Goal: Information Seeking & Learning: Learn about a topic

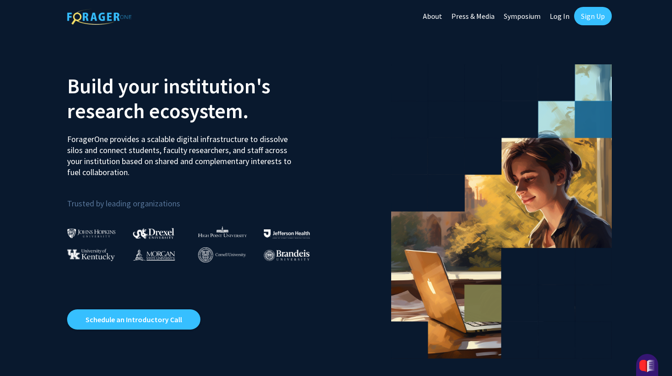
click at [557, 18] on link "Log In" at bounding box center [559, 16] width 29 height 32
select select
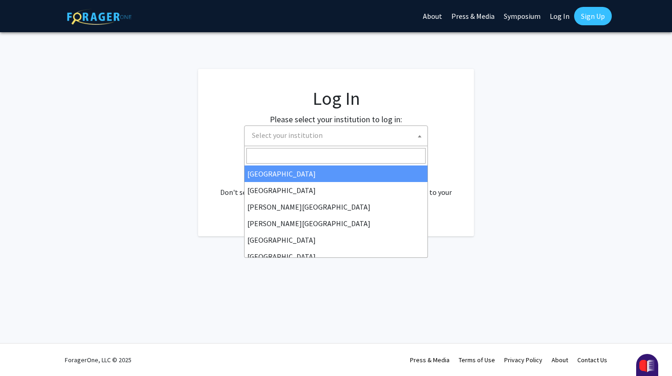
click at [382, 145] on span "Select your institution" at bounding box center [336, 135] width 184 height 21
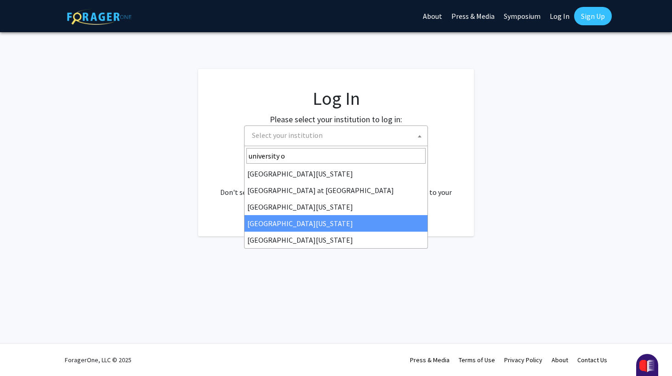
type input "university o"
select select "31"
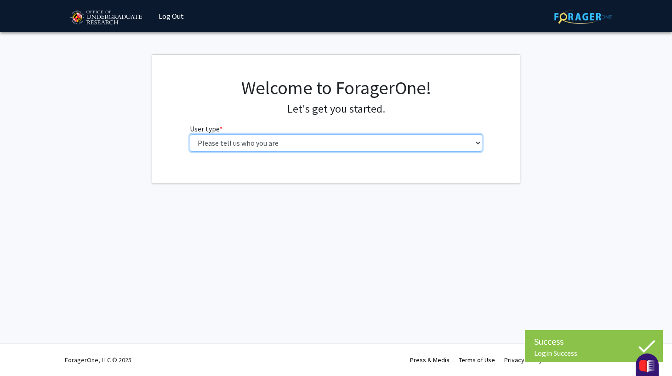
click at [346, 138] on select "Please tell us who you are Undergraduate Student Master's Student Doctoral Cand…" at bounding box center [336, 142] width 293 height 17
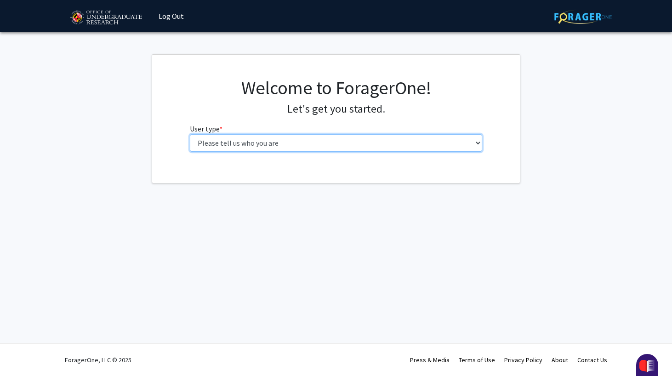
select select "1: undergrad"
click at [190, 134] on select "Please tell us who you are Undergraduate Student Master's Student Doctoral Cand…" at bounding box center [336, 142] width 293 height 17
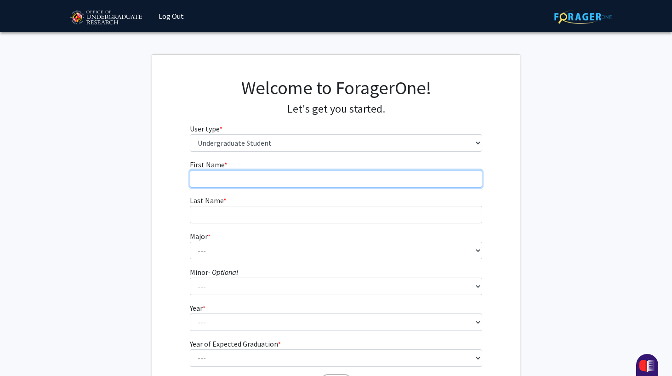
click at [395, 186] on input "First Name * required" at bounding box center [336, 178] width 293 height 17
type input "Huangxi"
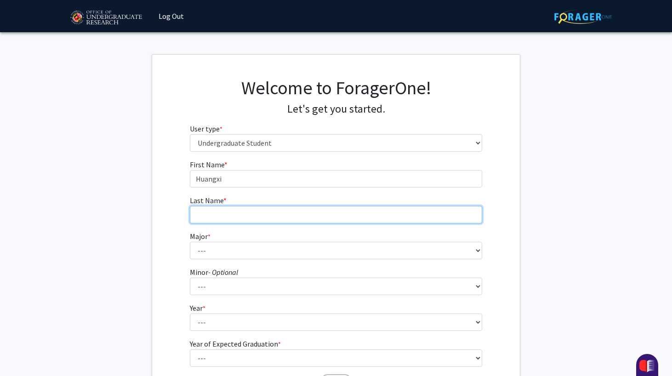
type input "[PERSON_NAME]"
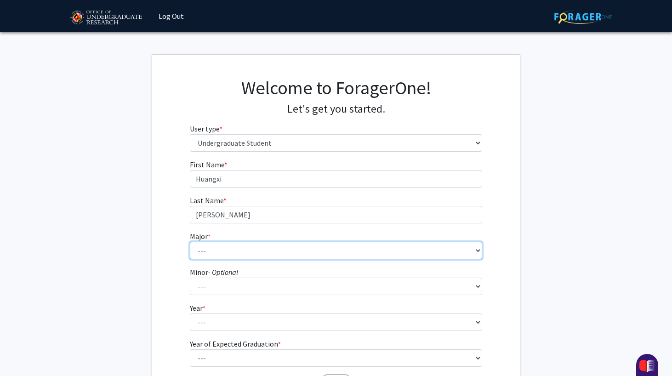
click at [281, 248] on select "--- Accounting Aerospace Engineering African American and Africana Studies Agri…" at bounding box center [336, 250] width 293 height 17
select select "7: 2308"
click at [190, 242] on select "--- Accounting Aerospace Engineering African American and Africana Studies Agri…" at bounding box center [336, 250] width 293 height 17
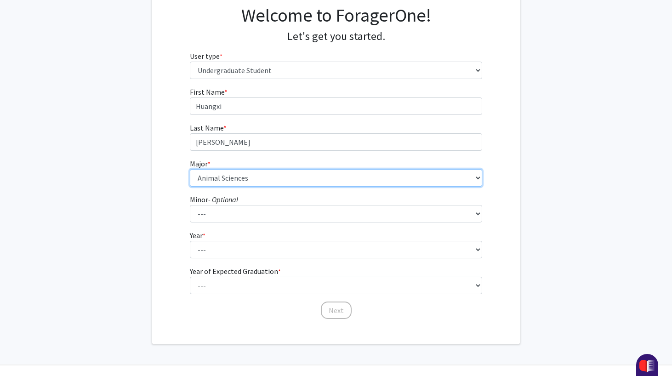
scroll to position [94, 0]
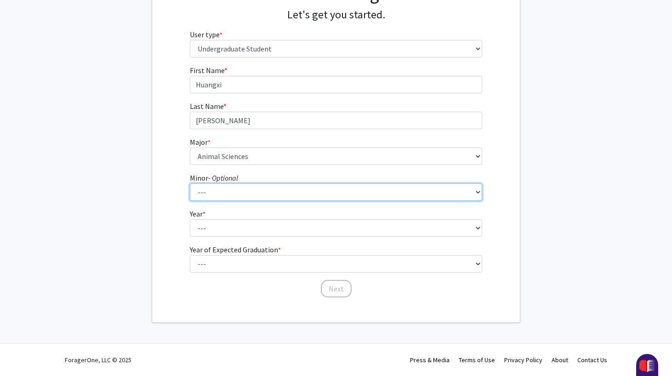
click at [263, 184] on select "--- Actuarial Mathematics Advanced Cybersecurity Experience for Students Africa…" at bounding box center [336, 191] width 293 height 17
select select "82: 1885"
click at [190, 183] on select "--- Actuarial Mathematics Advanced Cybersecurity Experience for Students Africa…" at bounding box center [336, 191] width 293 height 17
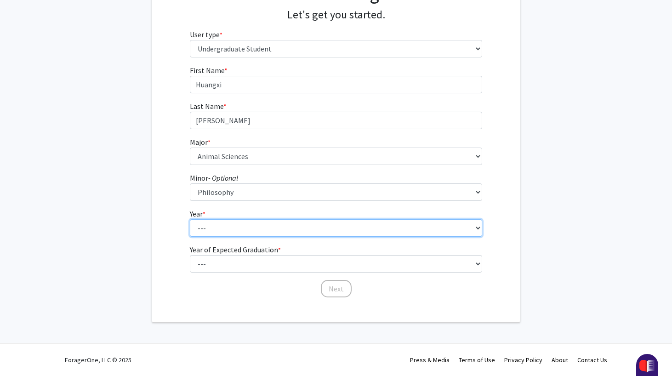
click at [314, 227] on select "--- First-year Sophomore Junior Senior Postbaccalaureate Certificate" at bounding box center [336, 227] width 293 height 17
select select "1: first-year"
click at [190, 219] on select "--- First-year Sophomore Junior Senior Postbaccalaureate Certificate" at bounding box center [336, 227] width 293 height 17
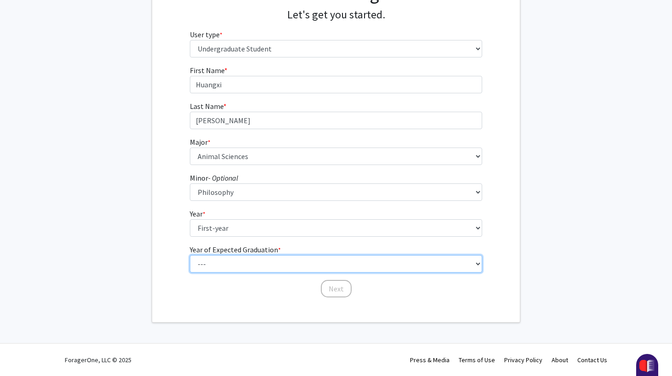
click at [306, 262] on select "--- 2025 2026 2027 2028 2029 2030 2031 2032 2033 2034" at bounding box center [336, 263] width 293 height 17
select select "5: 2029"
click at [190, 255] on select "--- 2025 2026 2027 2028 2029 2030 2031 2032 2033 2034" at bounding box center [336, 263] width 293 height 17
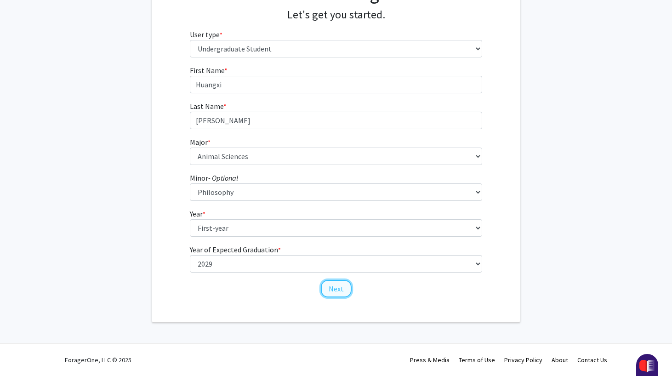
click at [335, 289] on button "Next" at bounding box center [336, 288] width 31 height 17
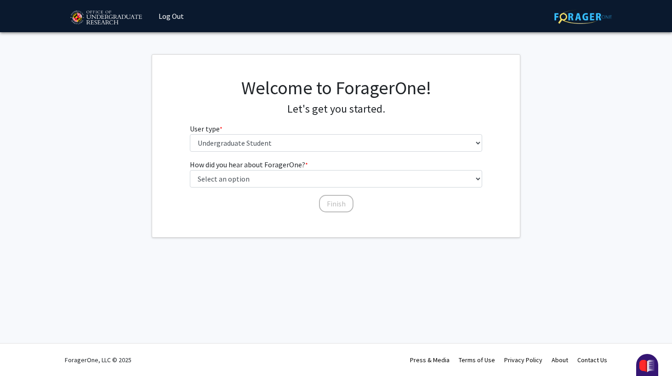
scroll to position [0, 0]
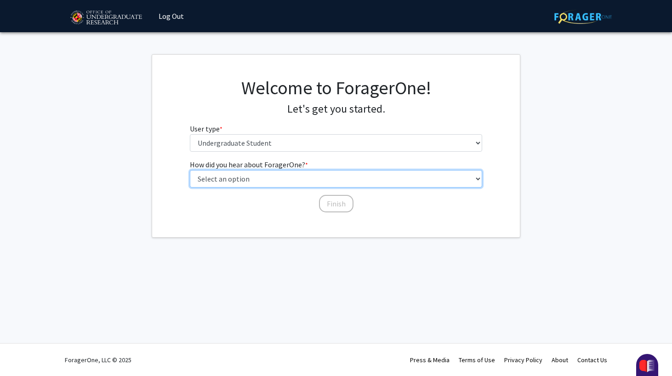
click at [341, 175] on select "Select an option Peer/student recommendation Faculty/staff recommendation Unive…" at bounding box center [336, 178] width 293 height 17
select select "1: peer_recommendation"
click at [190, 170] on select "Select an option Peer/student recommendation Faculty/staff recommendation Unive…" at bounding box center [336, 178] width 293 height 17
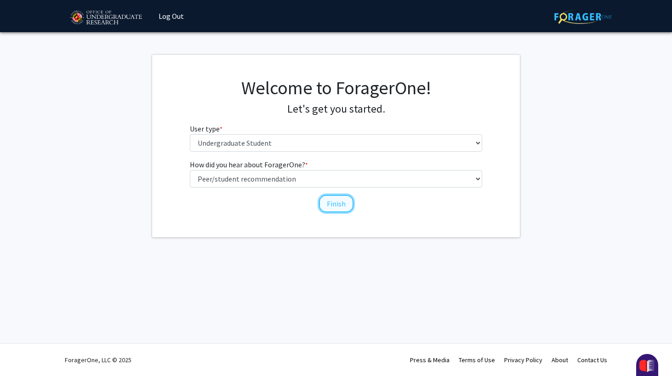
click at [331, 204] on button "Finish" at bounding box center [336, 203] width 34 height 17
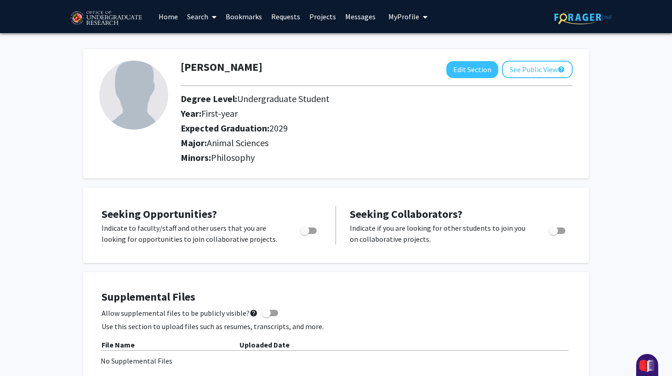
click at [171, 21] on link "Home" at bounding box center [168, 16] width 29 height 32
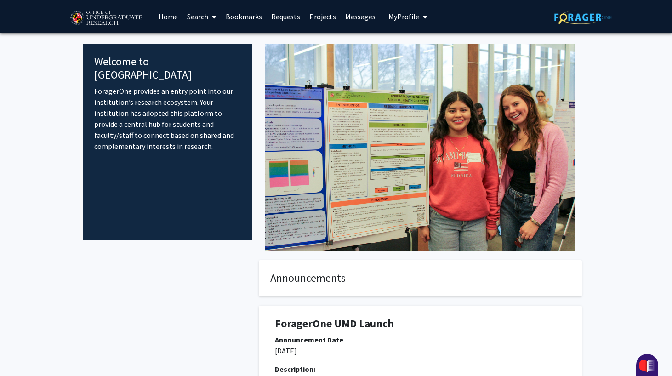
click at [208, 17] on link "Search" at bounding box center [201, 16] width 39 height 32
click at [156, 69] on div "Welcome to ForagerOne ForagerOne provides an entry point into our institution’s…" at bounding box center [167, 142] width 169 height 196
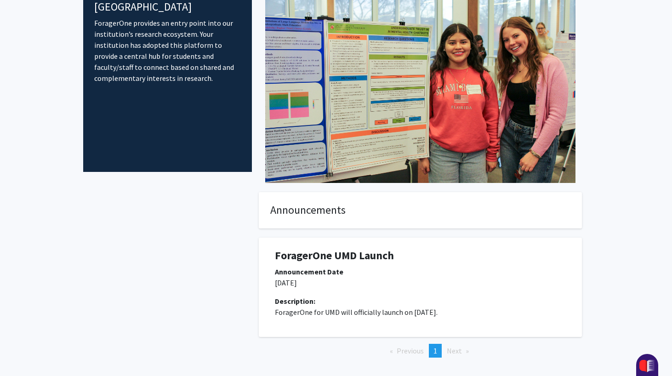
scroll to position [106, 0]
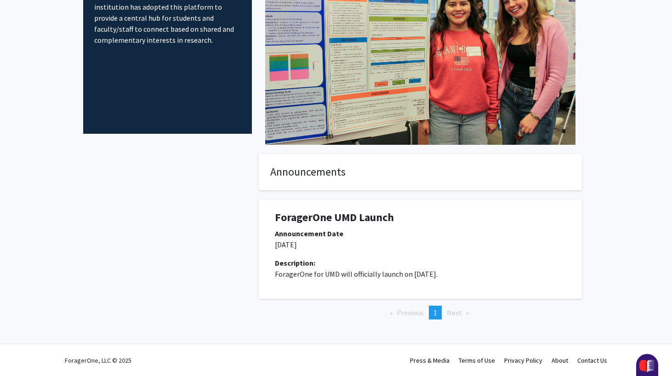
click at [303, 173] on h4 "Announcements" at bounding box center [420, 171] width 300 height 13
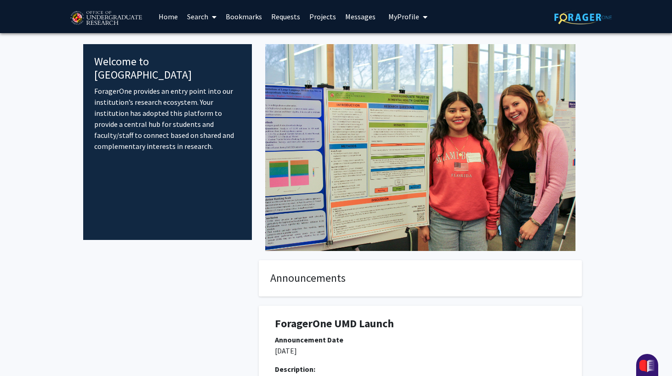
click at [355, 158] on img at bounding box center [420, 147] width 310 height 207
click at [212, 13] on span at bounding box center [212, 17] width 8 height 32
click at [217, 40] on span "Faculty/Staff" at bounding box center [216, 42] width 68 height 18
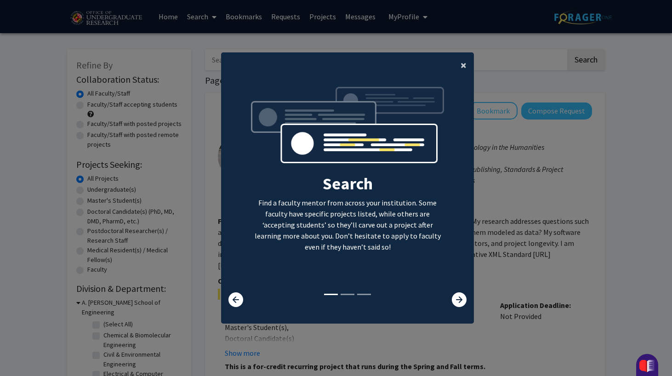
click at [467, 63] on button "×" at bounding box center [463, 65] width 21 height 26
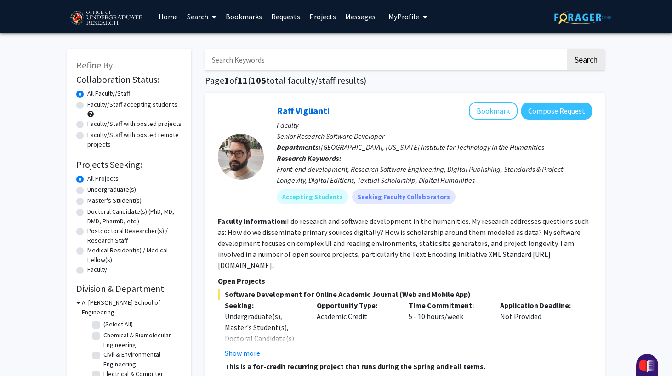
click at [87, 189] on label "Undergraduate(s)" at bounding box center [111, 190] width 49 height 10
click at [87, 189] on input "Undergraduate(s)" at bounding box center [90, 188] width 6 height 6
radio input "true"
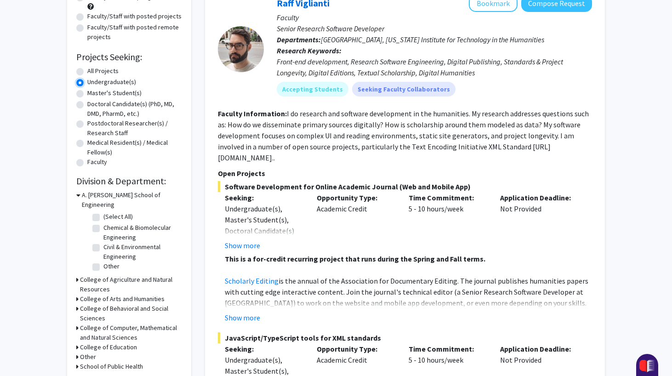
scroll to position [113, 0]
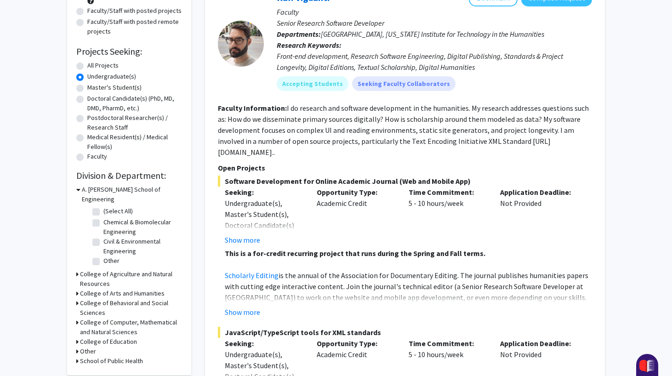
click at [91, 356] on h3 "School of Public Health" at bounding box center [111, 361] width 63 height 10
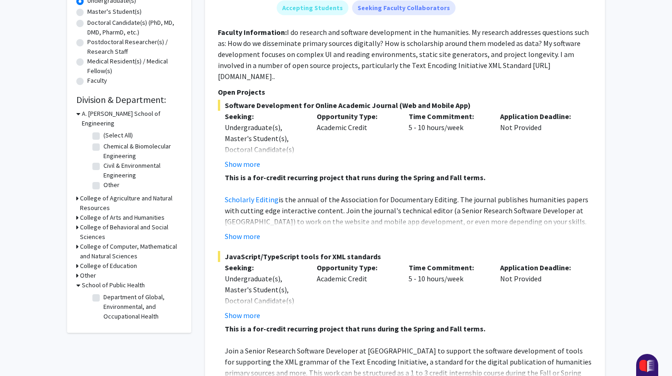
scroll to position [201, 0]
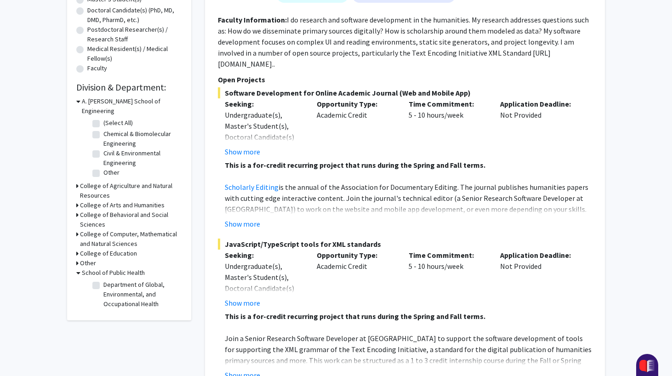
click at [103, 280] on label "Department of Global, Environmental, and Occupational Health" at bounding box center [141, 294] width 76 height 29
click at [103, 280] on input "Department of Global, Environmental, and Occupational Health" at bounding box center [106, 283] width 6 height 6
checkbox input "true"
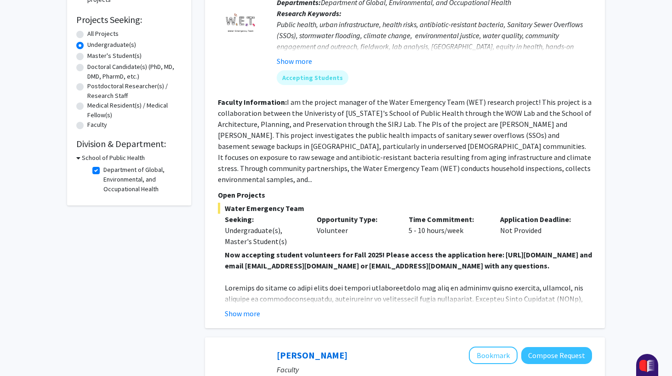
scroll to position [145, 0]
click at [246, 316] on button "Show more" at bounding box center [242, 313] width 35 height 11
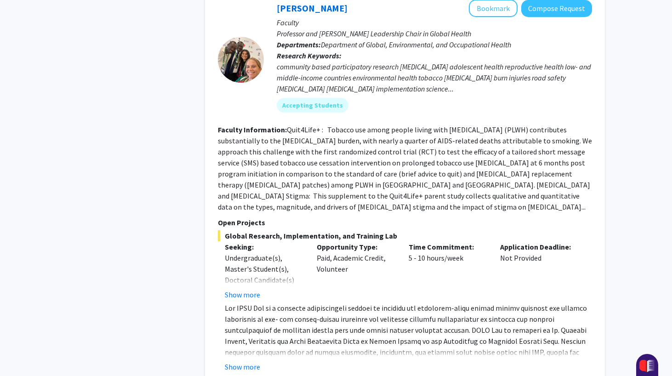
scroll to position [693, 0]
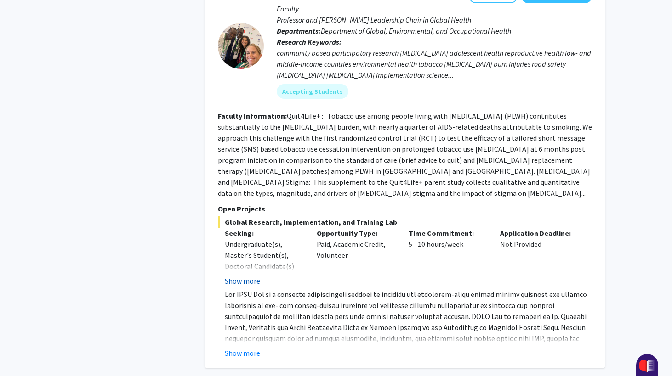
click at [250, 275] on button "Show more" at bounding box center [242, 280] width 35 height 11
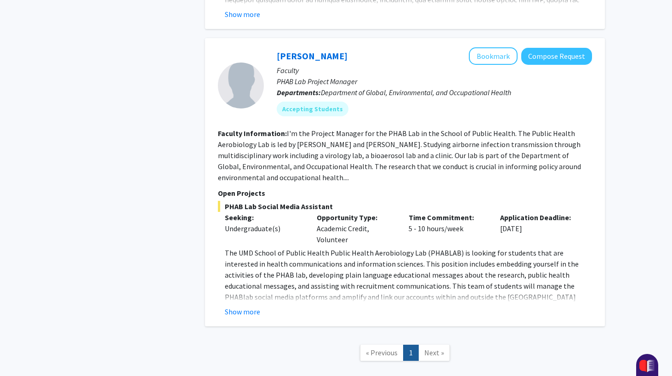
scroll to position [1086, 0]
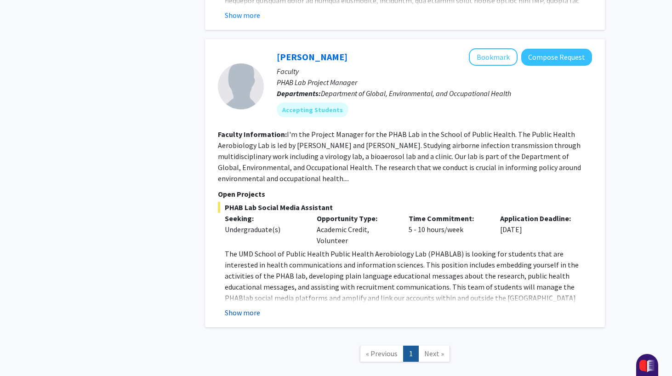
click at [233, 307] on button "Show more" at bounding box center [242, 312] width 35 height 11
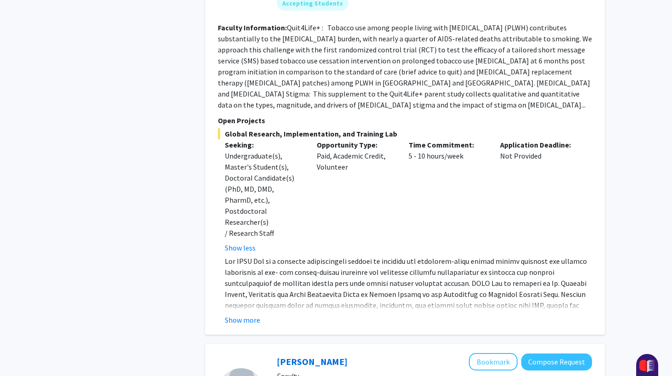
scroll to position [782, 0]
click at [251, 314] on button "Show more" at bounding box center [242, 319] width 35 height 11
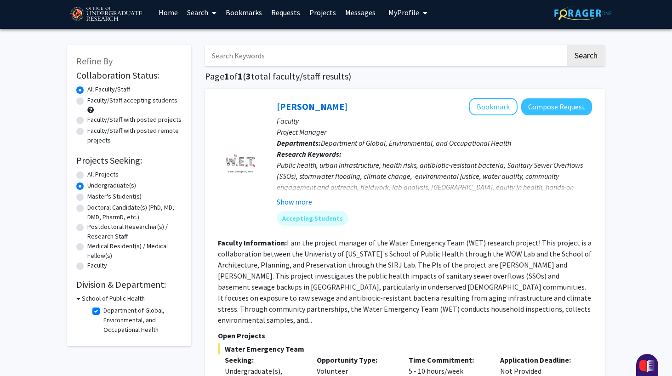
scroll to position [0, 0]
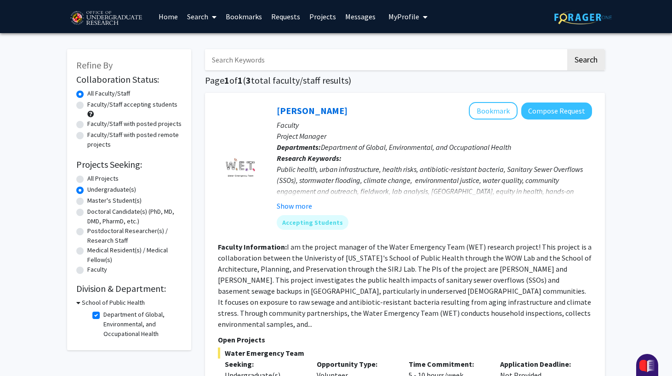
click at [86, 301] on h3 "School of Public Health" at bounding box center [113, 303] width 63 height 10
click at [86, 301] on h3 "School of Public Health" at bounding box center [111, 303] width 63 height 10
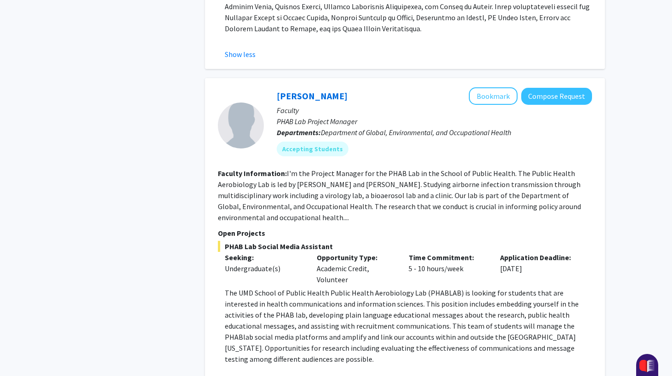
scroll to position [1142, 0]
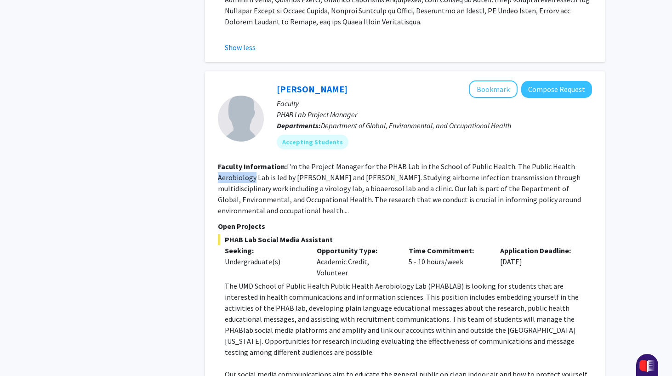
drag, startPoint x: 219, startPoint y: 155, endPoint x: 254, endPoint y: 157, distance: 34.5
click at [254, 162] on fg-read-more "I'm the Project Manager for the PHAB Lab in the School of Public Health. The Pu…" at bounding box center [399, 188] width 363 height 53
click at [234, 162] on fg-read-more "I'm the Project Manager for the PHAB Lab in the School of Public Health. The Pu…" at bounding box center [399, 188] width 363 height 53
drag, startPoint x: 216, startPoint y: 155, endPoint x: 253, endPoint y: 157, distance: 37.3
click at [253, 158] on div "[PERSON_NAME] Bookmark Compose Request Faculty PHAB Lab Project Manager Departm…" at bounding box center [405, 259] width 400 height 376
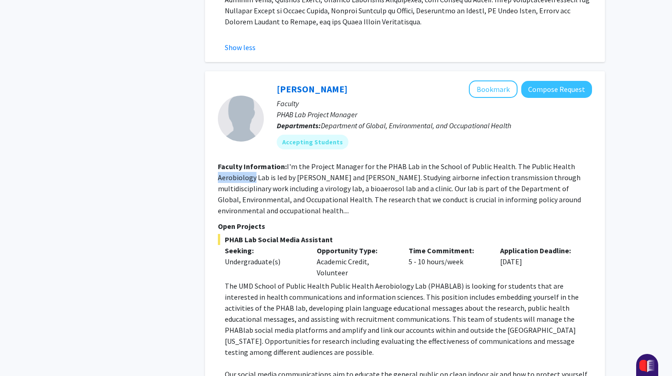
copy fg-read-more "Aerobiology"
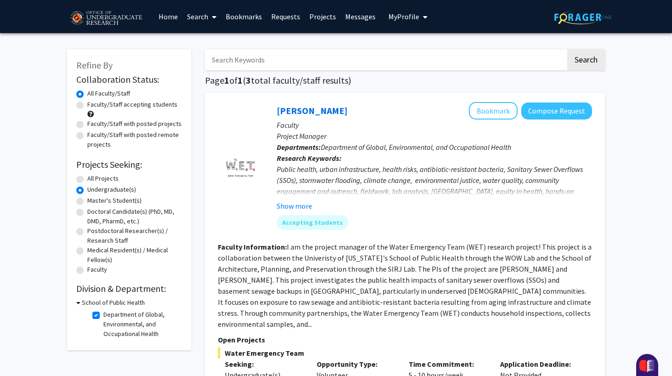
scroll to position [16, 0]
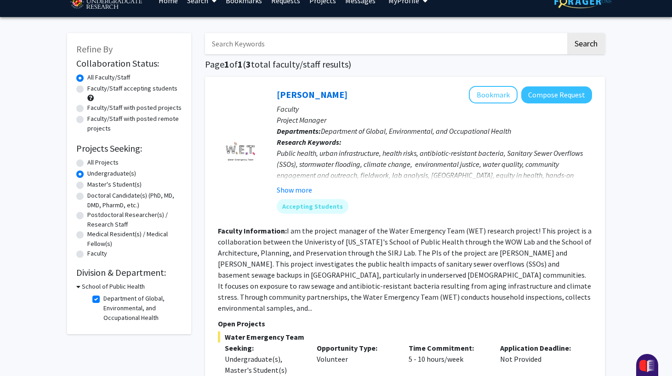
click at [103, 300] on label "Department of Global, Environmental, and Occupational Health" at bounding box center [141, 308] width 76 height 29
click at [103, 300] on input "Department of Global, Environmental, and Occupational Health" at bounding box center [106, 297] width 6 height 6
checkbox input "false"
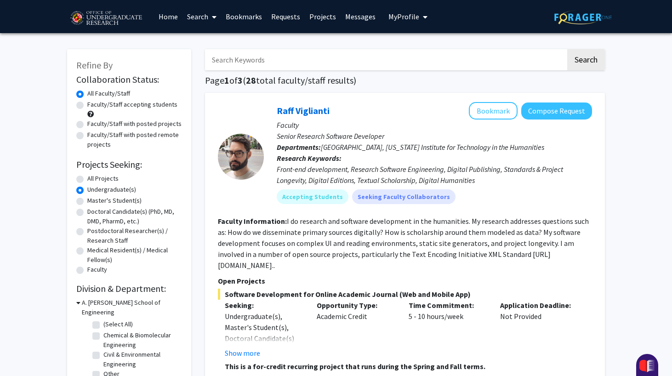
click at [80, 303] on icon at bounding box center [78, 303] width 4 height 10
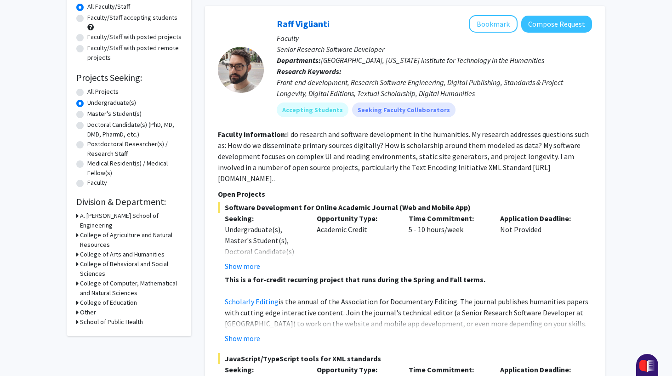
scroll to position [106, 0]
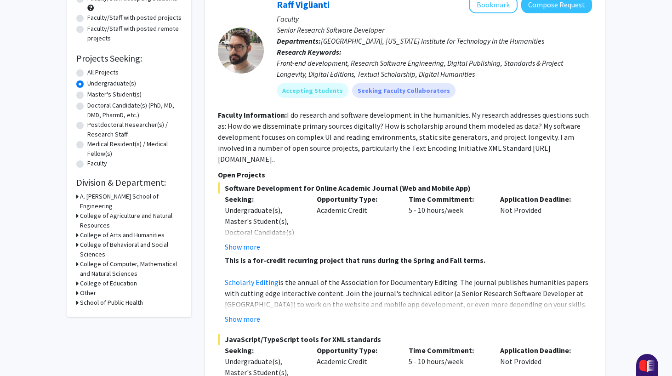
click at [128, 211] on h3 "College of Agriculture and Natural Resources" at bounding box center [131, 220] width 102 height 19
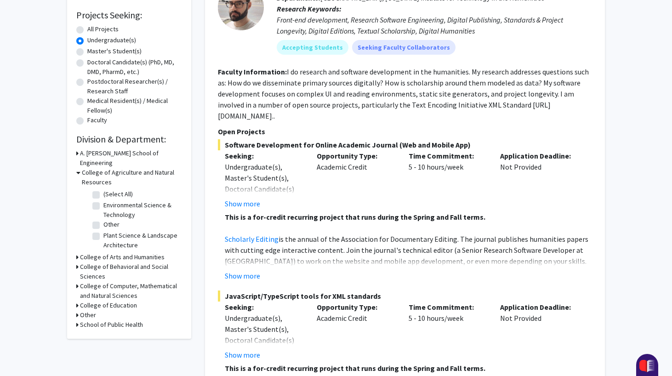
scroll to position [164, 0]
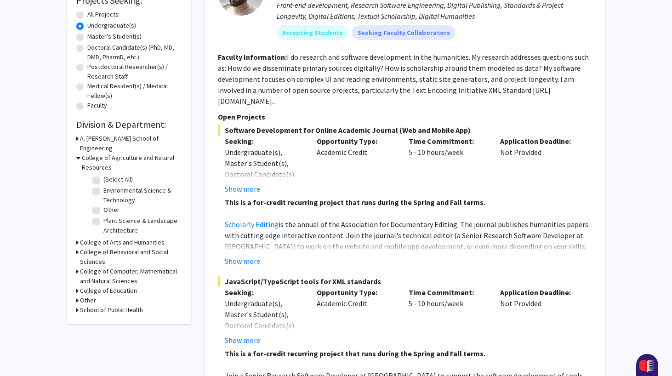
click at [103, 186] on label "Environmental Science & Technology" at bounding box center [141, 195] width 76 height 19
click at [103, 186] on input "Environmental Science & Technology" at bounding box center [106, 189] width 6 height 6
checkbox input "true"
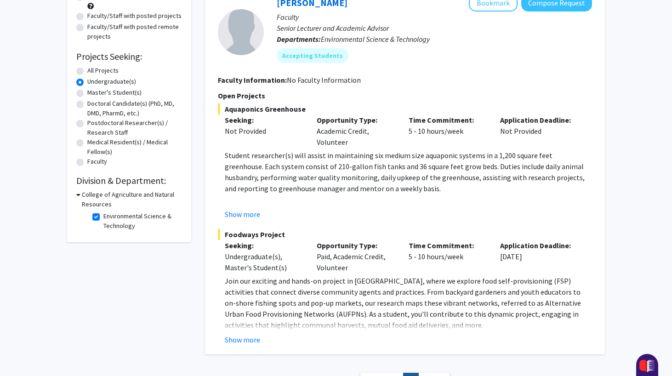
scroll to position [103, 0]
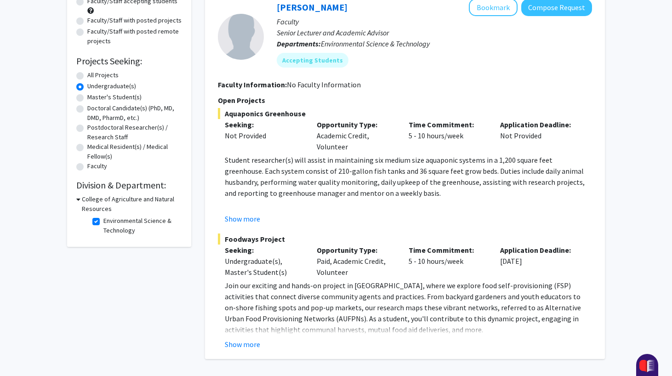
click at [82, 203] on h3 "College of Agriculture and Natural Resources" at bounding box center [132, 203] width 100 height 19
click at [82, 203] on h3 "College of Agriculture and Natural Resources" at bounding box center [131, 203] width 102 height 19
click at [103, 221] on label "Environmental Science & Technology" at bounding box center [141, 225] width 76 height 19
click at [103, 221] on input "Environmental Science & Technology" at bounding box center [106, 219] width 6 height 6
checkbox input "false"
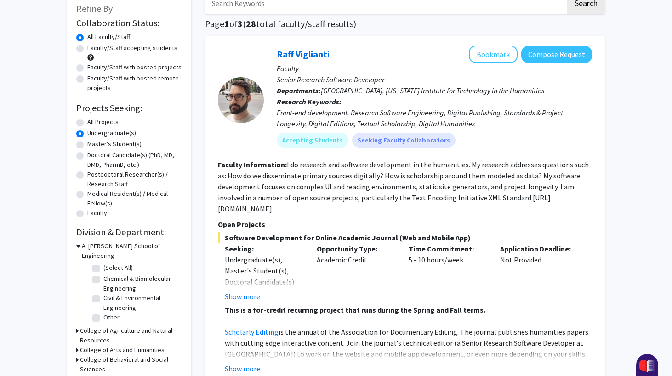
scroll to position [58, 0]
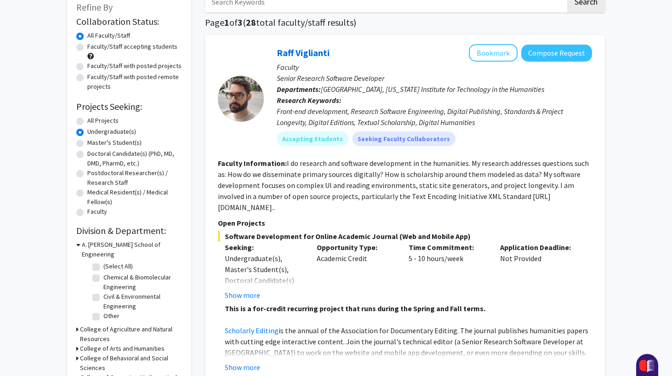
click at [81, 246] on div "A. [PERSON_NAME] School of Engineering" at bounding box center [129, 249] width 106 height 19
click at [79, 246] on icon at bounding box center [78, 245] width 4 height 10
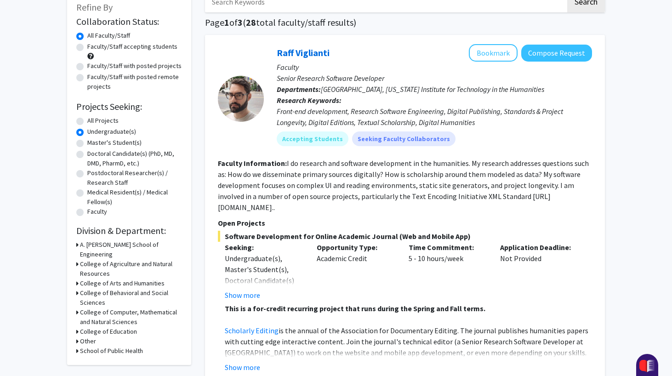
click at [135, 308] on h3 "College of Computer, Mathematical and Natural Sciences" at bounding box center [131, 317] width 102 height 19
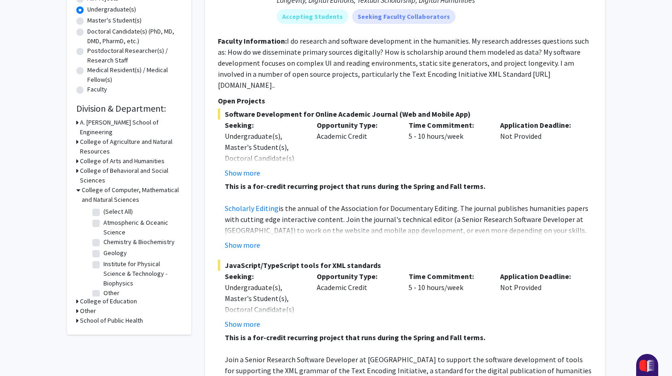
scroll to position [182, 0]
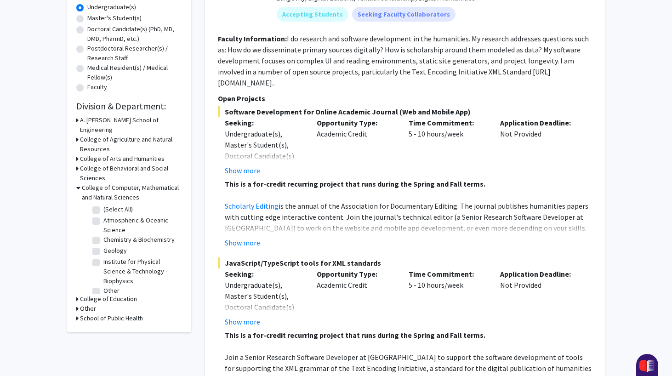
click at [143, 235] on fg-checkbox "Chemistry & Biochemistry Chemistry & Biochemistry" at bounding box center [135, 240] width 87 height 11
click at [103, 235] on label "Chemistry & Biochemistry" at bounding box center [138, 240] width 71 height 10
click at [103, 235] on input "Chemistry & Biochemistry" at bounding box center [106, 238] width 6 height 6
checkbox input "true"
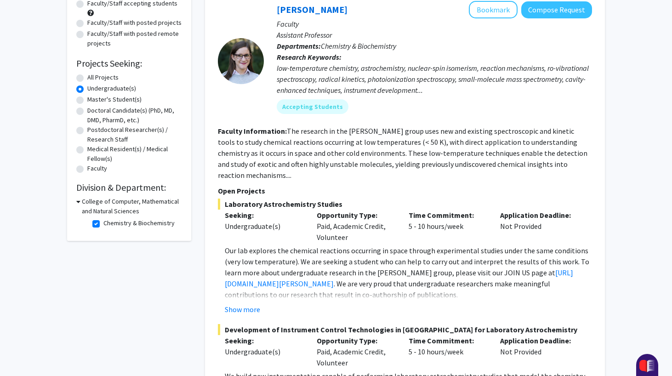
scroll to position [102, 0]
click at [243, 303] on button "Show more" at bounding box center [242, 308] width 35 height 11
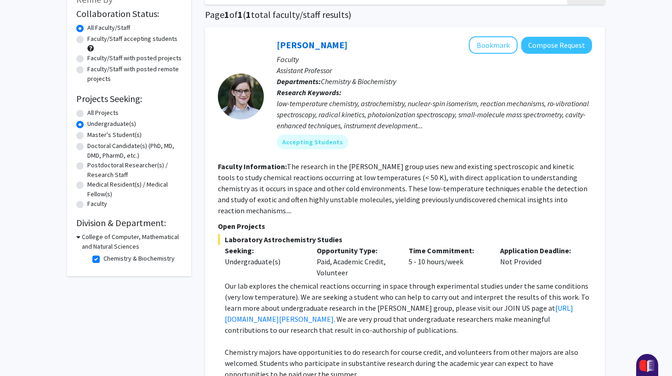
scroll to position [50, 0]
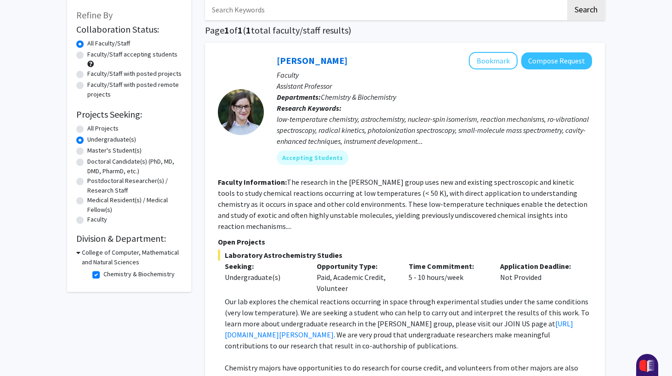
click at [79, 253] on icon at bounding box center [78, 253] width 4 height 10
click at [79, 253] on div "College of Computer, Mathematical and Natural Sciences" at bounding box center [129, 257] width 106 height 19
click at [84, 255] on h3 "College of Computer, Mathematical and Natural Sciences" at bounding box center [131, 257] width 102 height 19
click at [103, 277] on label "Chemistry & Biochemistry" at bounding box center [138, 274] width 71 height 10
click at [103, 275] on input "Chemistry & Biochemistry" at bounding box center [106, 272] width 6 height 6
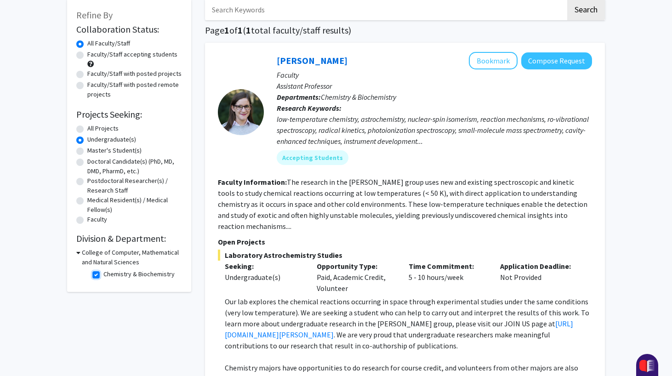
checkbox input "false"
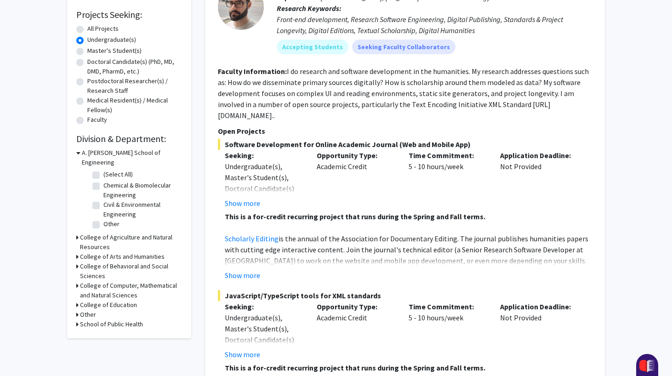
scroll to position [151, 0]
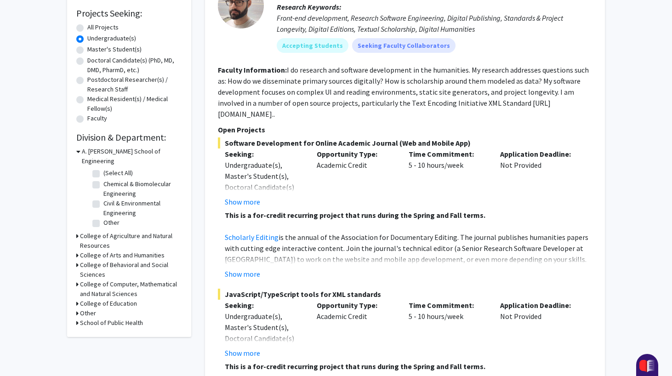
click at [97, 234] on h3 "College of Agriculture and Natural Resources" at bounding box center [131, 240] width 102 height 19
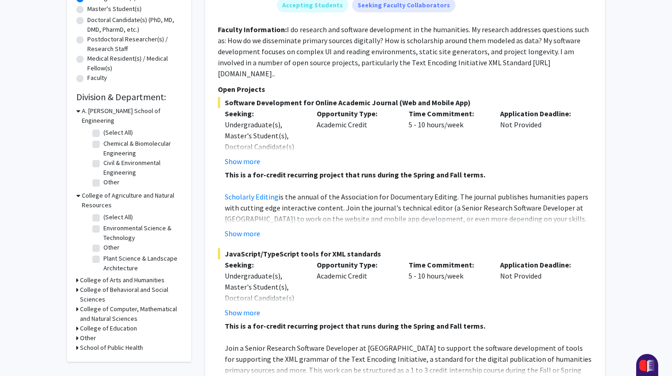
scroll to position [200, 0]
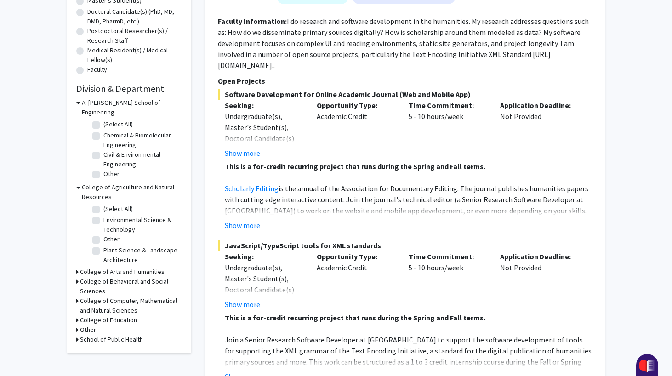
click at [103, 245] on label "Plant Science & Landscape Architecture" at bounding box center [141, 254] width 76 height 19
click at [103, 245] on input "Plant Science & Landscape Architecture" at bounding box center [106, 248] width 6 height 6
checkbox input "true"
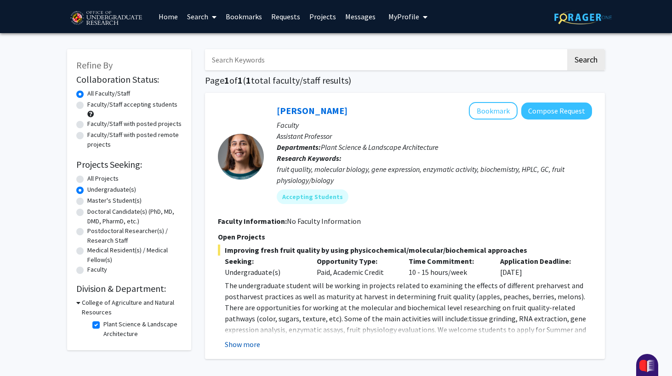
click at [242, 348] on button "Show more" at bounding box center [242, 344] width 35 height 11
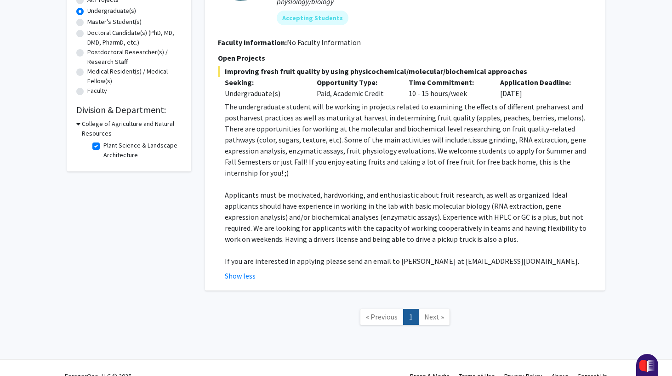
scroll to position [180, 0]
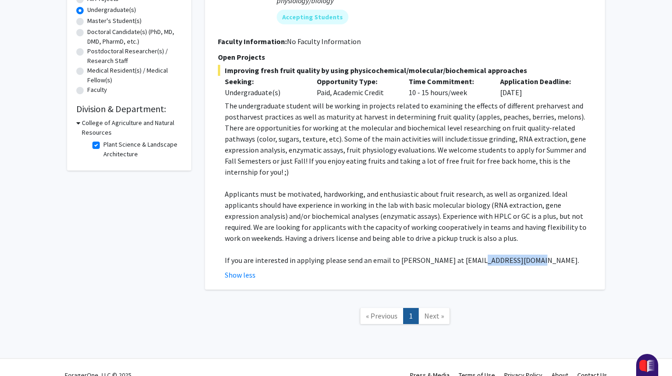
drag, startPoint x: 467, startPoint y: 251, endPoint x: 527, endPoint y: 251, distance: 59.8
click at [527, 256] on span "If you are interested in applying please send an email to [PERSON_NAME] at [EMA…" at bounding box center [402, 260] width 354 height 9
copy span "[EMAIL_ADDRESS][DOMAIN_NAME]"
click at [515, 210] on p "Applicants must be motivated, hardworking, and enthusiastic about fruit researc…" at bounding box center [408, 215] width 367 height 55
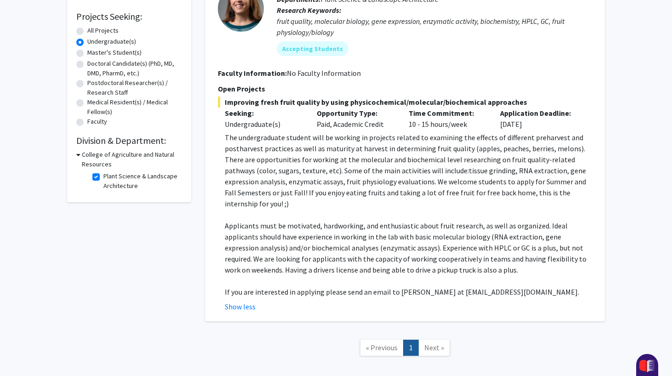
scroll to position [151, 0]
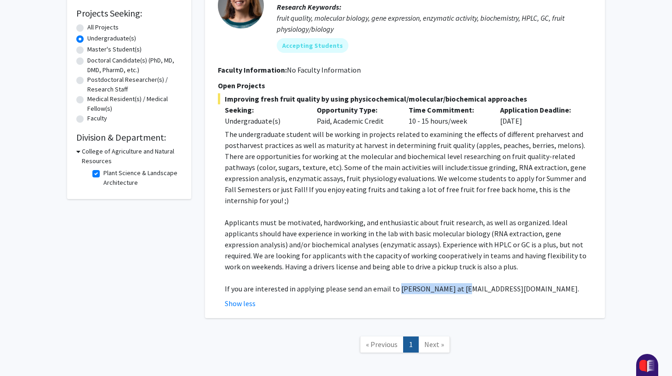
drag, startPoint x: 397, startPoint y: 279, endPoint x: 457, endPoint y: 278, distance: 60.2
click at [457, 284] on span "If you are interested in applying please send an email to [PERSON_NAME] at [EMA…" at bounding box center [402, 288] width 354 height 9
copy span "[PERSON_NAME]"
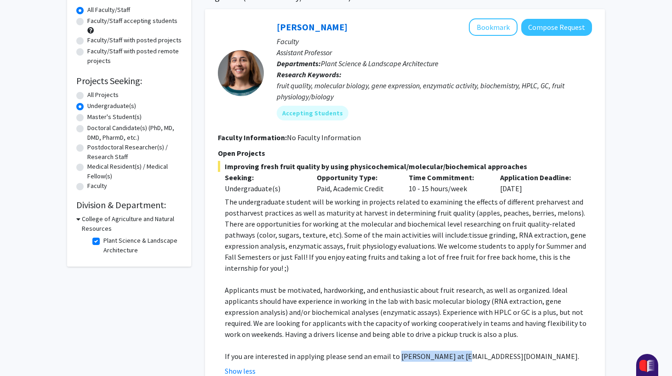
scroll to position [87, 0]
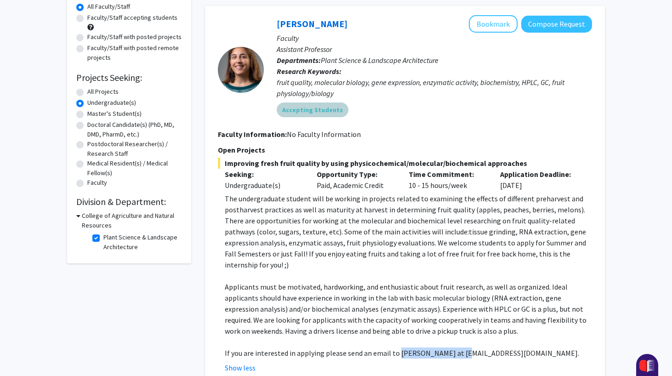
click at [415, 110] on div "Accepting Students" at bounding box center [434, 110] width 319 height 18
click at [392, 216] on span "The undergraduate student will be working in projects related to examining the …" at bounding box center [405, 231] width 361 height 75
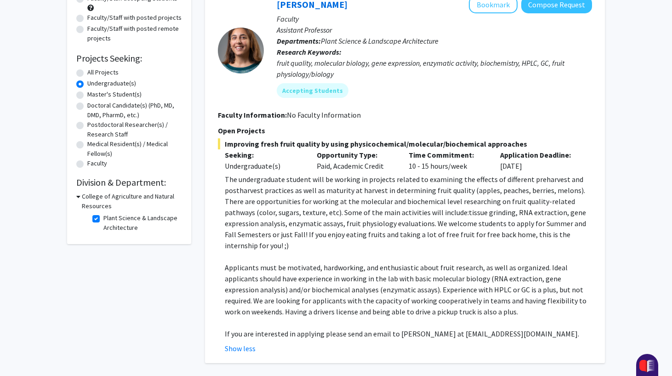
scroll to position [103, 0]
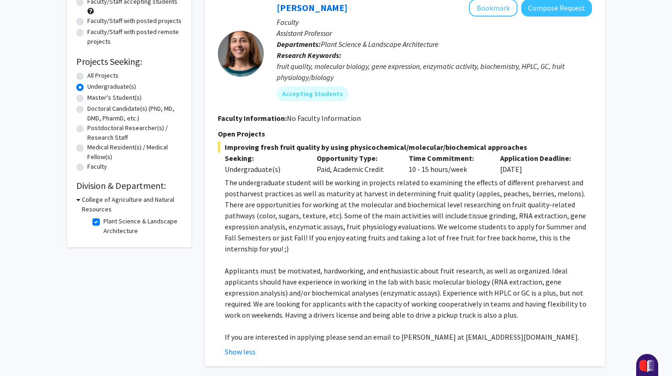
click at [103, 222] on label "Plant Science & Landscape Architecture" at bounding box center [141, 226] width 76 height 19
click at [103, 222] on input "Plant Science & Landscape Architecture" at bounding box center [106, 220] width 6 height 6
checkbox input "false"
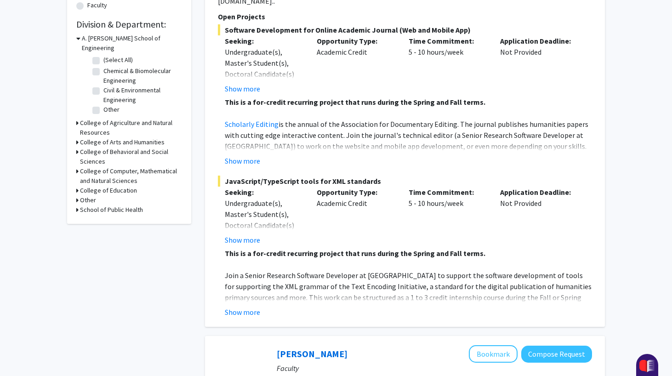
scroll to position [266, 0]
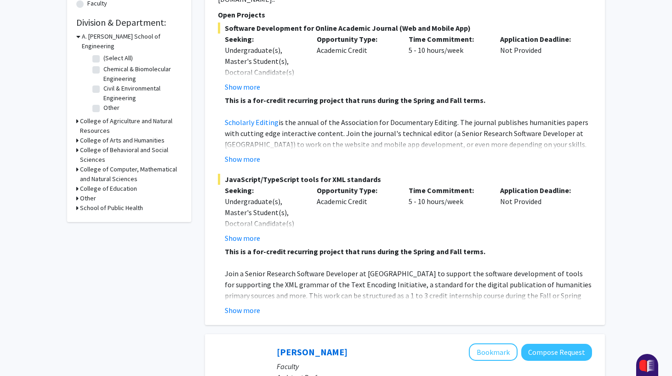
click at [114, 167] on h3 "College of Computer, Mathematical and Natural Sciences" at bounding box center [131, 174] width 102 height 19
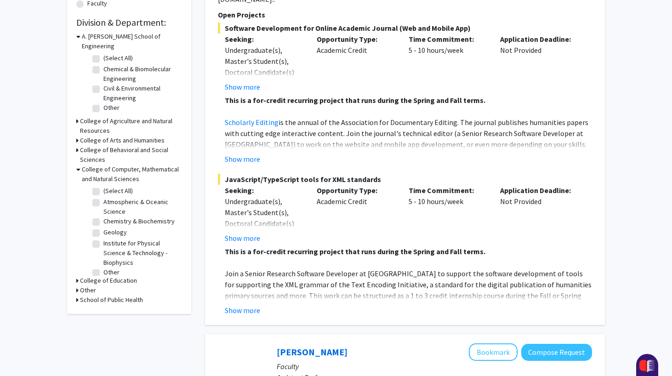
click at [103, 197] on label "Atmospheric & Oceanic Science" at bounding box center [141, 206] width 76 height 19
click at [103, 197] on input "Atmospheric & Oceanic Science" at bounding box center [106, 200] width 6 height 6
checkbox input "true"
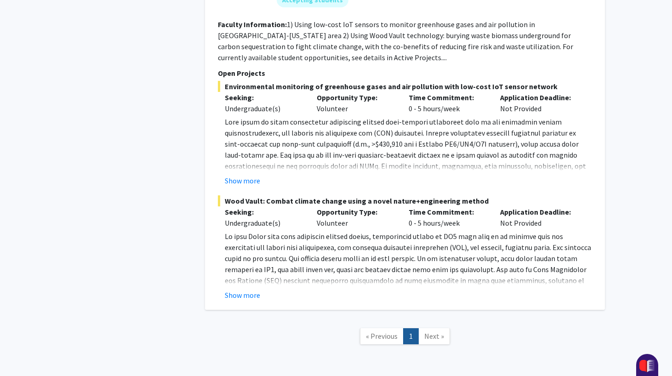
scroll to position [662, 0]
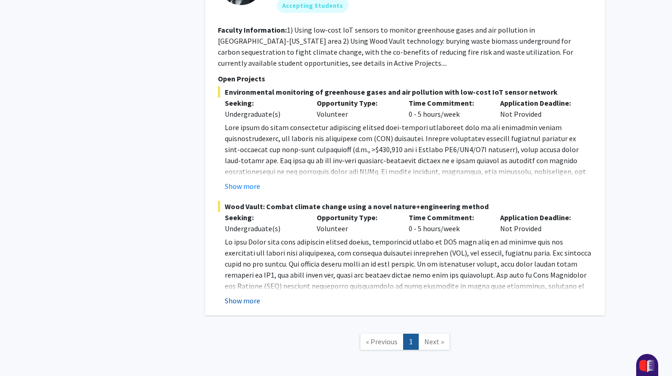
click at [240, 302] on button "Show more" at bounding box center [242, 300] width 35 height 11
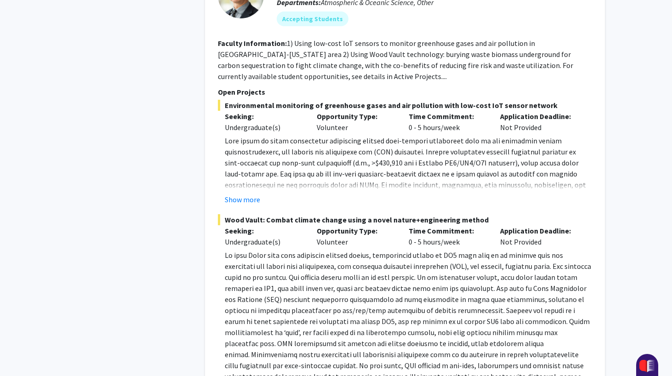
scroll to position [642, 0]
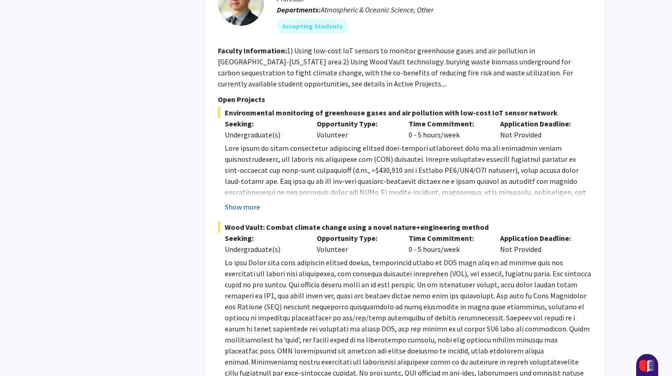
click at [246, 212] on button "Show more" at bounding box center [242, 206] width 35 height 11
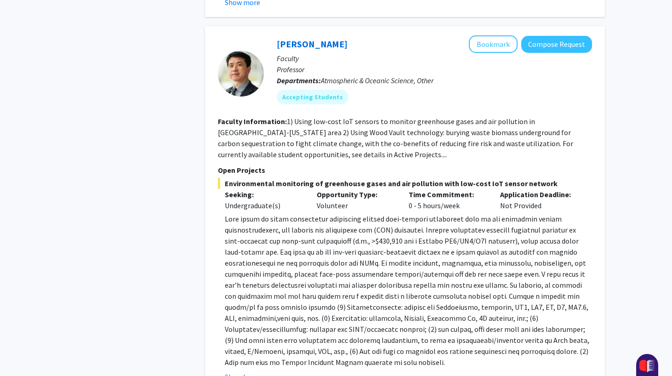
scroll to position [570, 0]
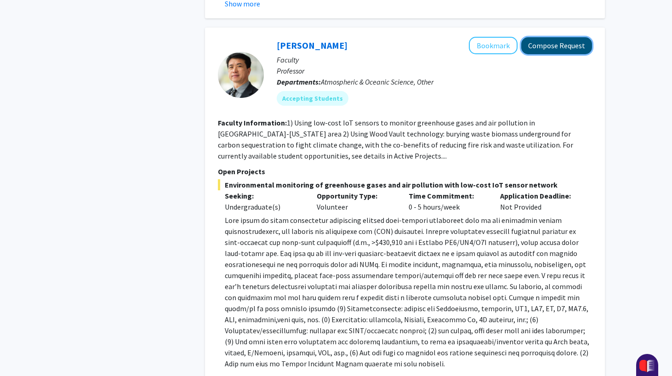
click at [546, 49] on button "Compose Request" at bounding box center [556, 45] width 71 height 17
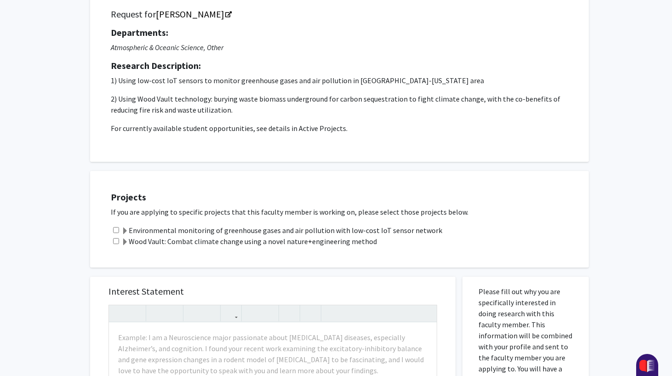
scroll to position [71, 0]
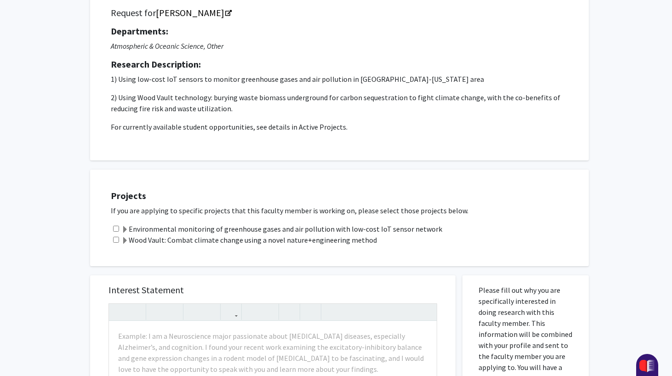
click at [115, 227] on input "checkbox" at bounding box center [116, 229] width 6 height 6
checkbox input "true"
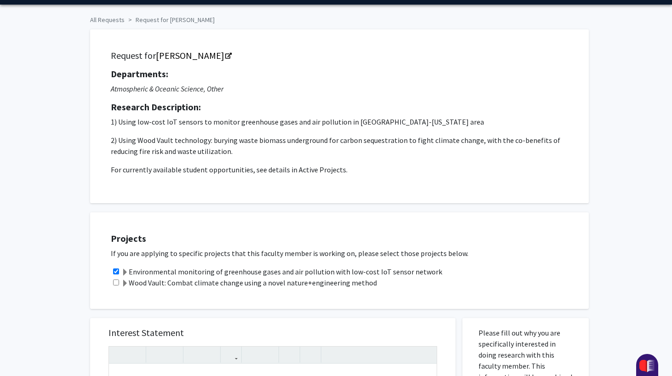
scroll to position [0, 0]
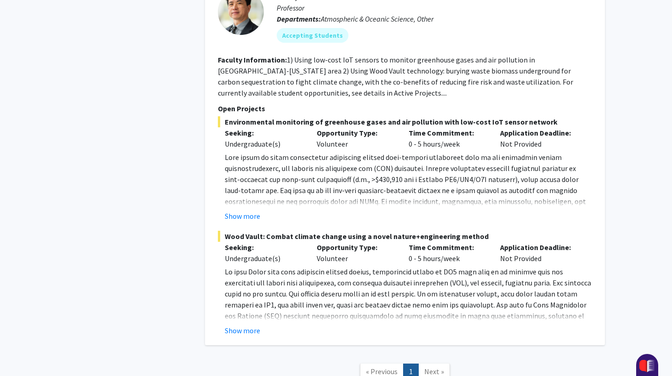
scroll to position [628, 0]
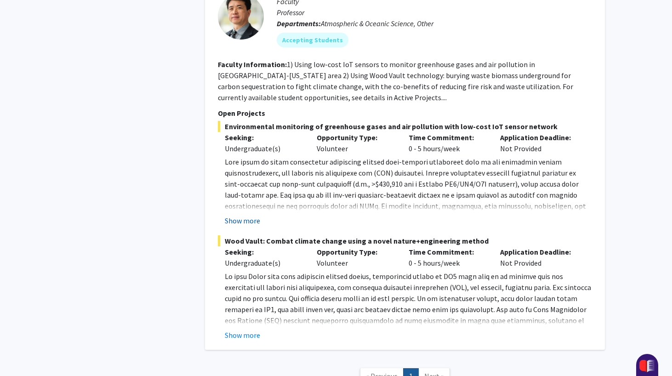
click at [248, 219] on button "Show more" at bounding box center [242, 220] width 35 height 11
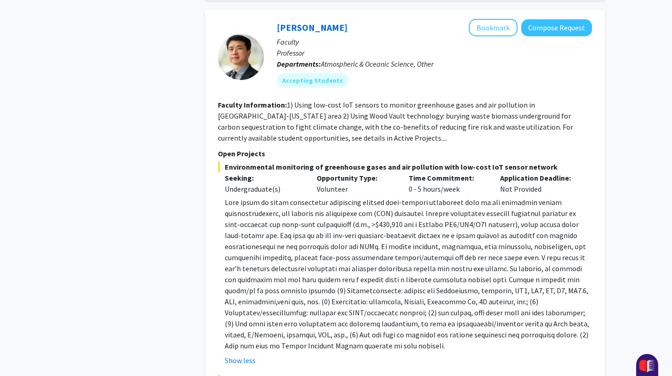
scroll to position [578, 0]
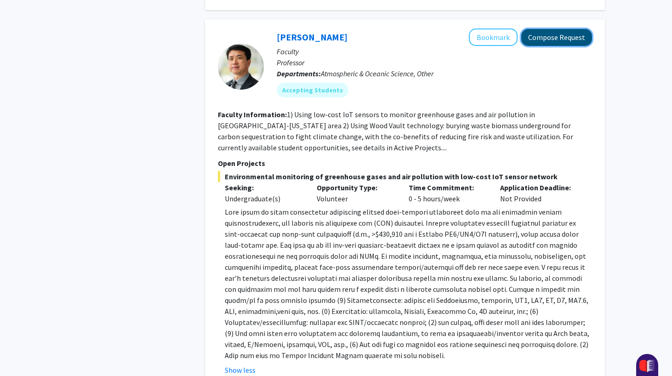
click at [555, 36] on button "Compose Request" at bounding box center [556, 37] width 71 height 17
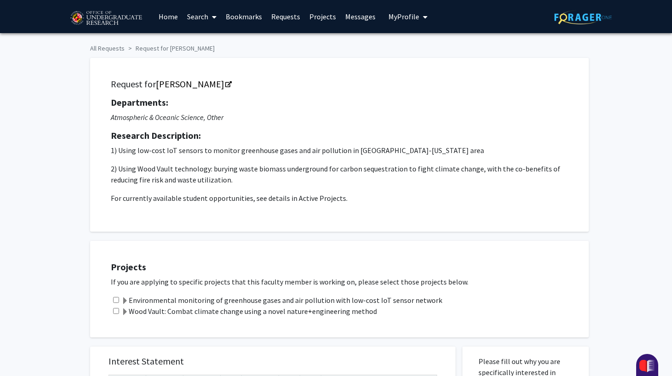
click at [114, 300] on input "checkbox" at bounding box center [116, 300] width 6 height 6
checkbox input "true"
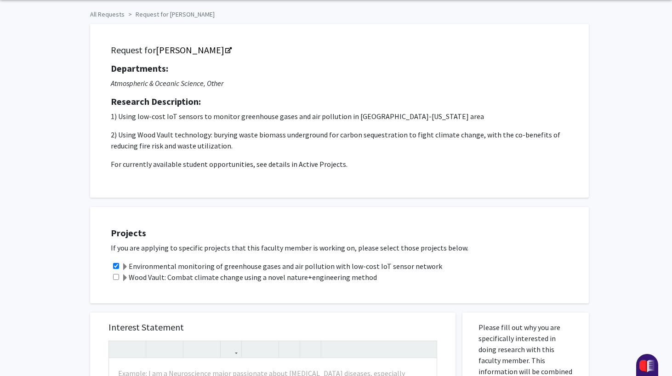
scroll to position [33, 0]
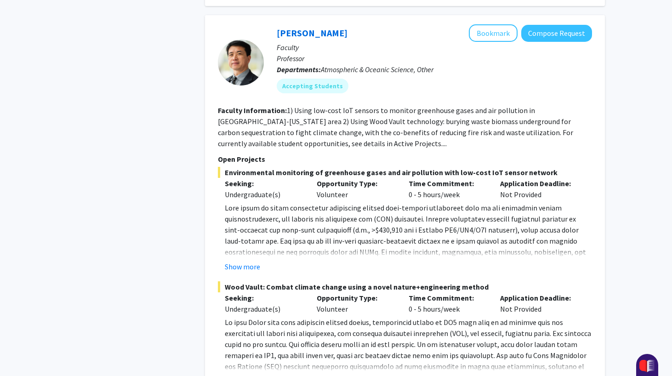
scroll to position [575, 0]
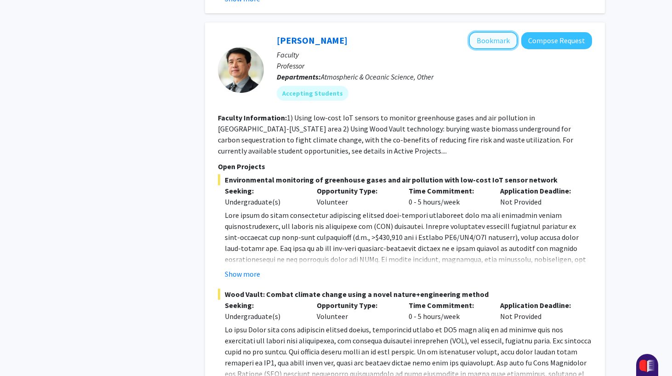
click at [498, 38] on button "Bookmark" at bounding box center [493, 40] width 49 height 17
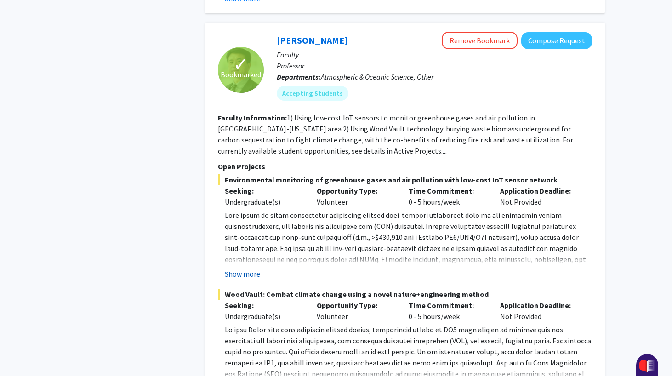
click at [246, 277] on button "Show more" at bounding box center [242, 273] width 35 height 11
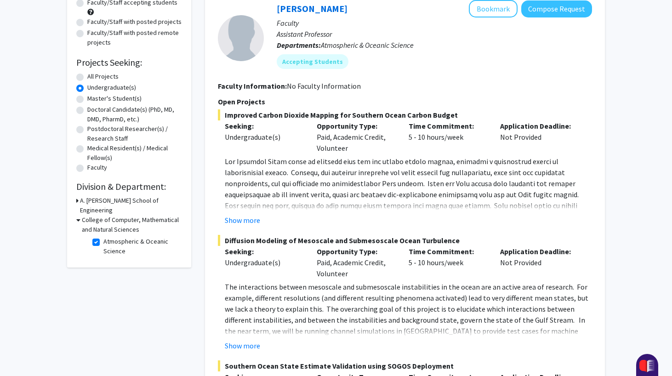
scroll to position [113, 0]
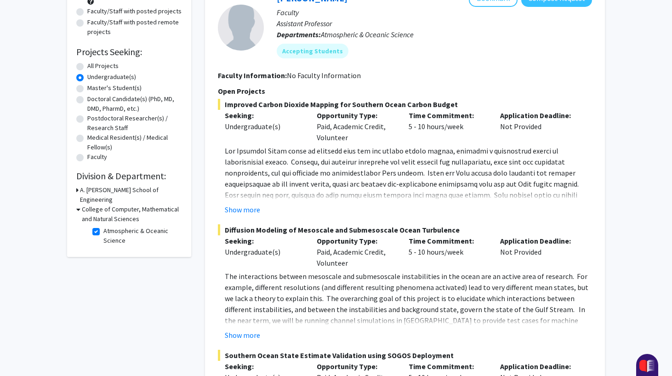
click at [86, 205] on h3 "College of Computer, Mathematical and Natural Sciences" at bounding box center [132, 214] width 100 height 19
click at [86, 205] on h3 "College of Computer, Mathematical and Natural Sciences" at bounding box center [131, 214] width 102 height 19
click at [103, 226] on label "Atmospheric & Oceanic Science" at bounding box center [141, 235] width 76 height 19
click at [103, 226] on input "Atmospheric & Oceanic Science" at bounding box center [106, 229] width 6 height 6
checkbox input "false"
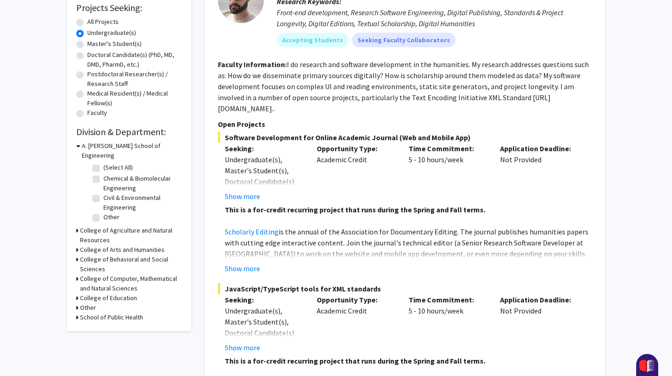
scroll to position [158, 0]
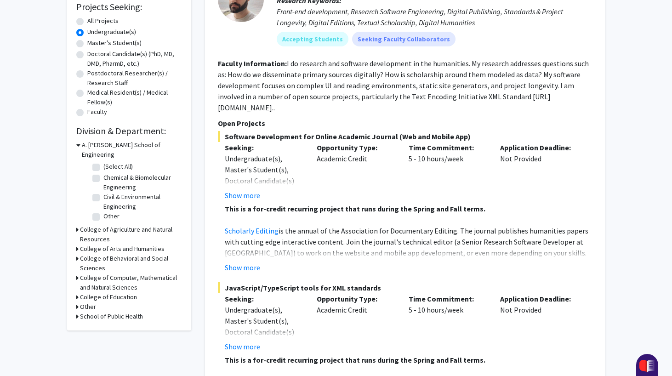
click at [116, 275] on h3 "College of Computer, Mathematical and Natural Sciences" at bounding box center [131, 282] width 102 height 19
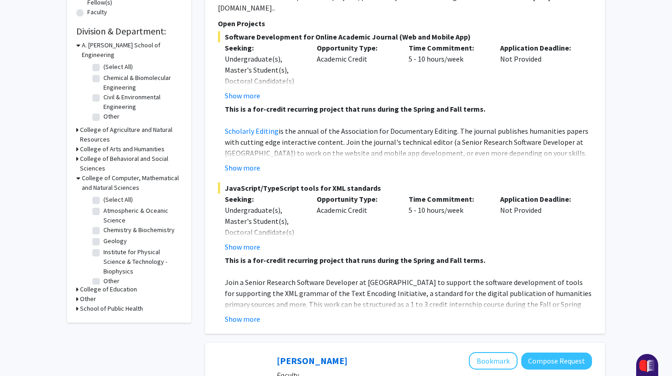
scroll to position [258, 0]
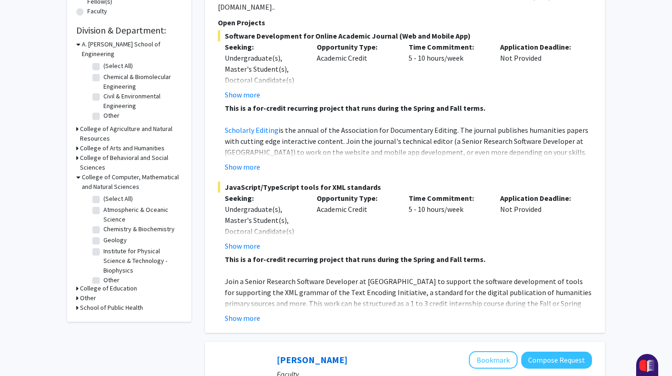
click at [119, 284] on h3 "College of Education" at bounding box center [108, 289] width 57 height 10
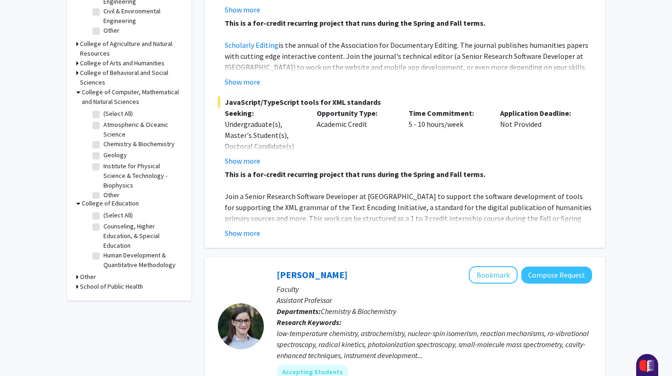
scroll to position [347, 0]
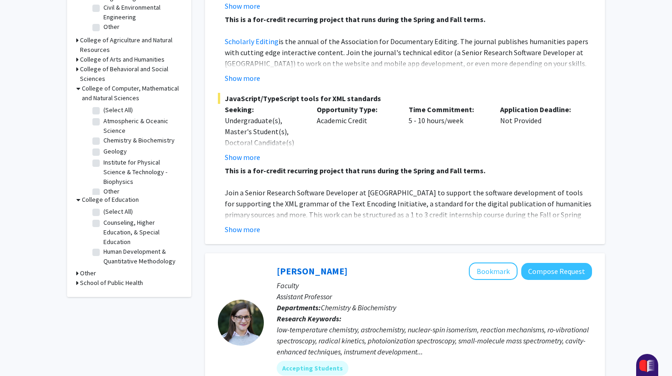
click at [134, 278] on h3 "School of Public Health" at bounding box center [111, 283] width 63 height 10
click at [92, 268] on h3 "Other" at bounding box center [88, 273] width 16 height 10
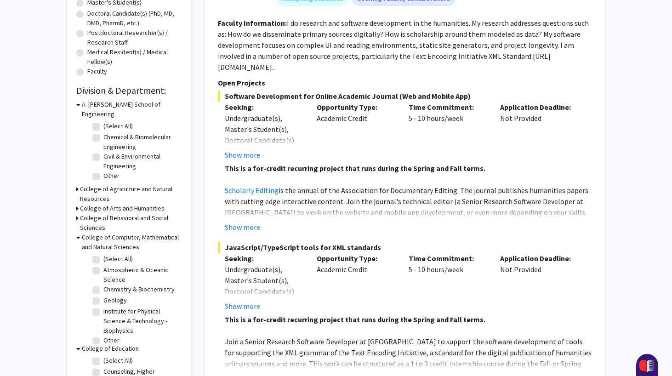
scroll to position [183, 0]
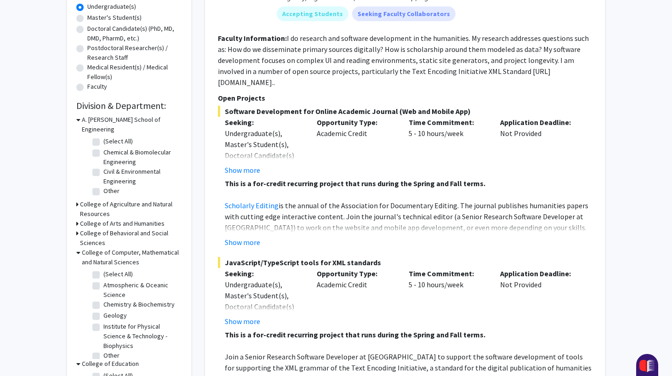
click at [128, 200] on h3 "College of Agriculture and Natural Resources" at bounding box center [131, 209] width 102 height 19
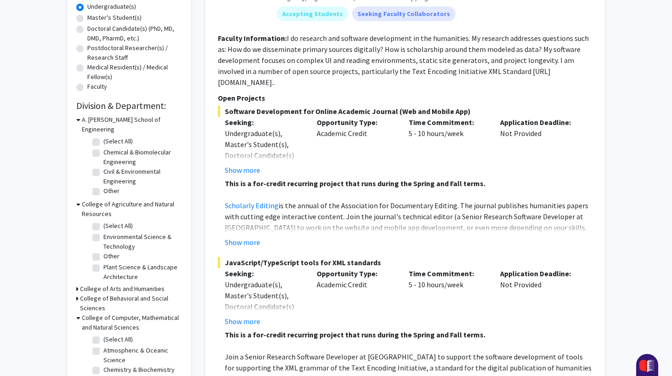
click at [136, 284] on h3 "College of Arts and Humanities" at bounding box center [122, 289] width 85 height 10
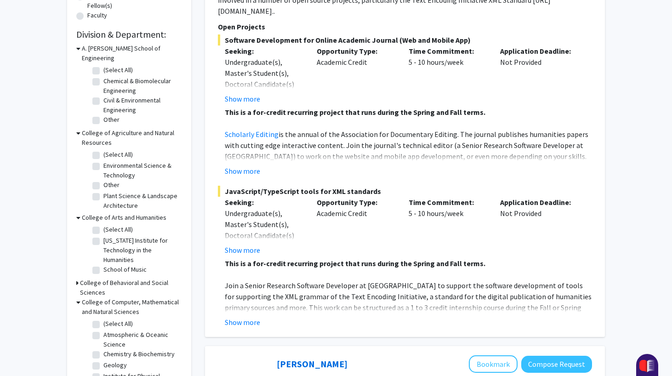
scroll to position [259, 0]
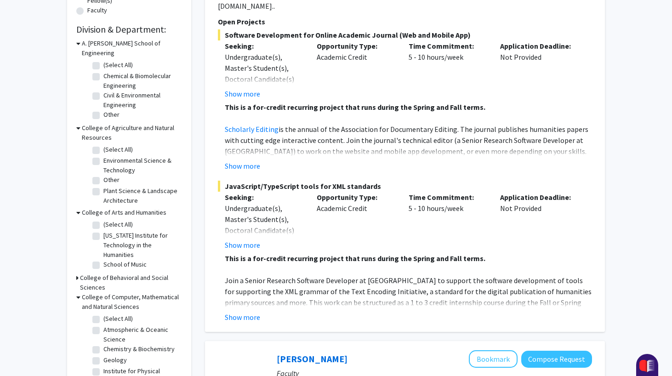
click at [154, 273] on h3 "College of Behavioral and Social Sciences" at bounding box center [131, 282] width 102 height 19
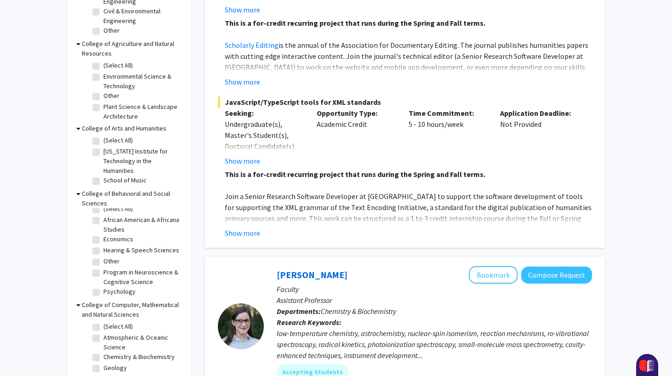
scroll to position [346, 0]
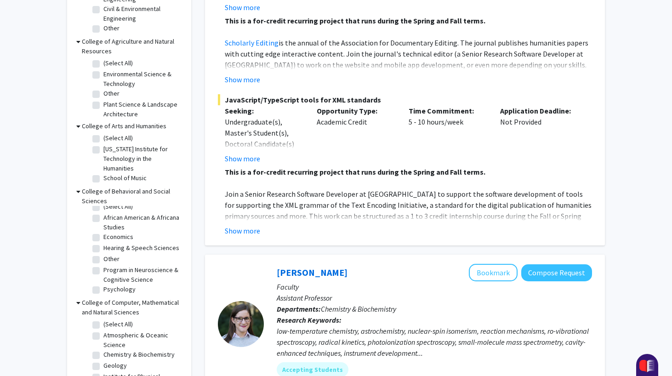
click at [142, 265] on label "Program in Neuroscience & Cognitive Science" at bounding box center [141, 274] width 76 height 19
click at [109, 265] on input "Program in Neuroscience & Cognitive Science" at bounding box center [106, 268] width 6 height 6
checkbox input "true"
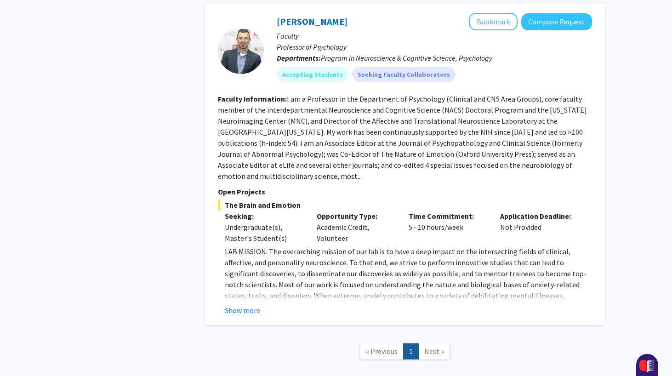
scroll to position [535, 0]
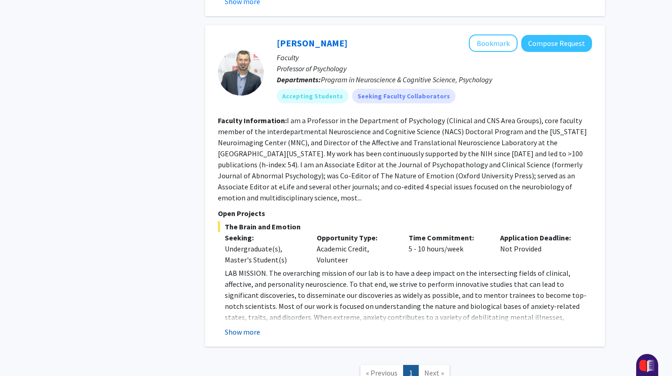
click at [239, 326] on button "Show more" at bounding box center [242, 331] width 35 height 11
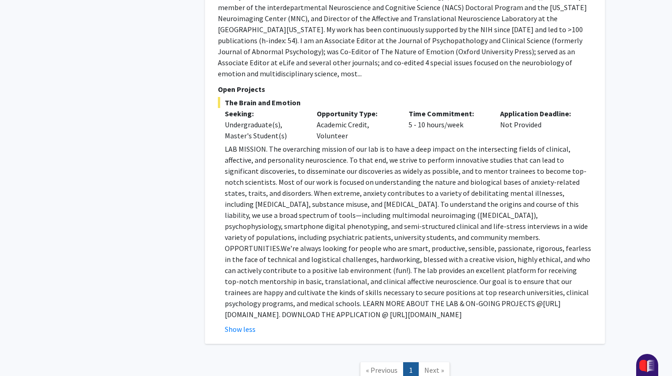
scroll to position [717, 0]
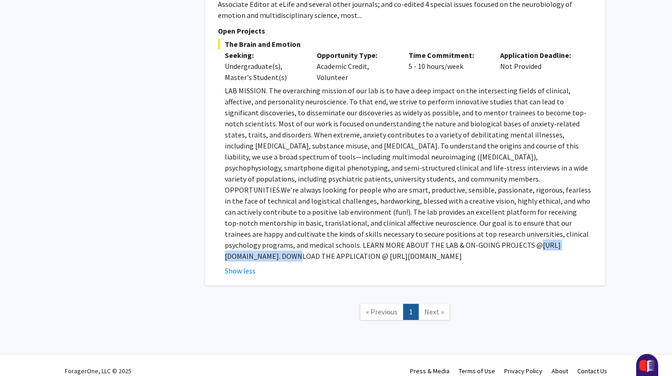
drag, startPoint x: 231, startPoint y: 235, endPoint x: 308, endPoint y: 236, distance: 76.8
click at [309, 236] on p "LAB MISSION. The overarching mission of our lab is to have a deep impact on the…" at bounding box center [408, 173] width 367 height 177
copy p "[URL][DOMAIN_NAME]"
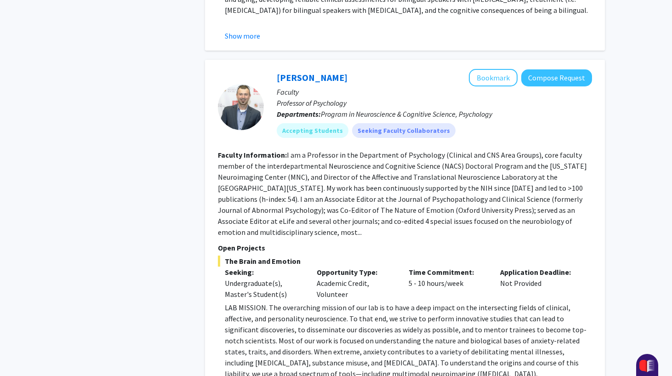
scroll to position [499, 0]
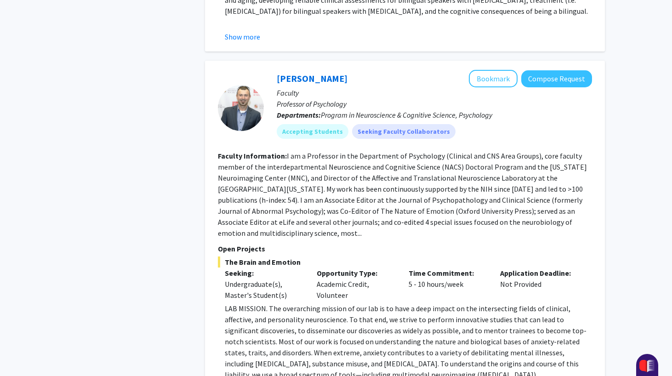
click at [461, 172] on section "Faculty Information: I am a Professor in the Department of Psychology (Clinical…" at bounding box center [405, 194] width 374 height 88
click at [499, 74] on button "Bookmark" at bounding box center [493, 78] width 49 height 17
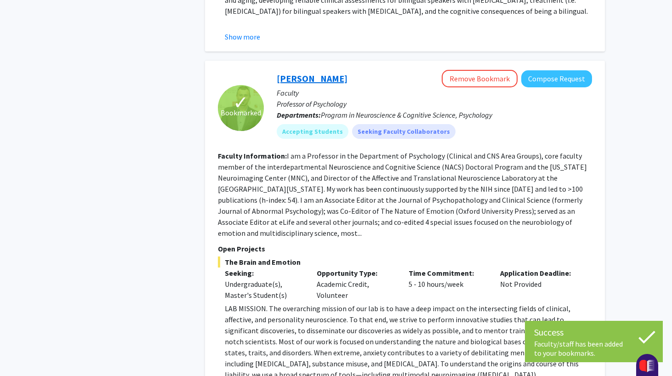
click at [330, 74] on link "[PERSON_NAME]" at bounding box center [312, 78] width 71 height 11
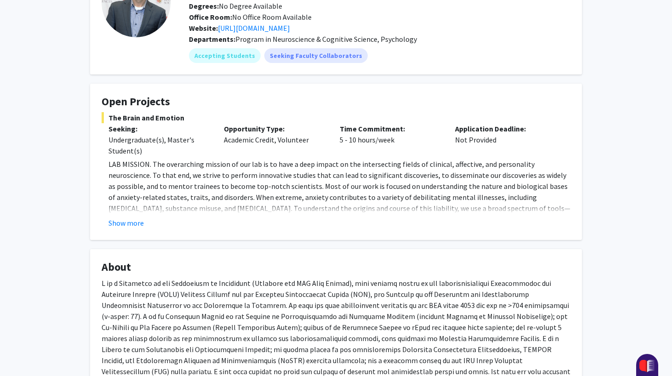
scroll to position [256, 0]
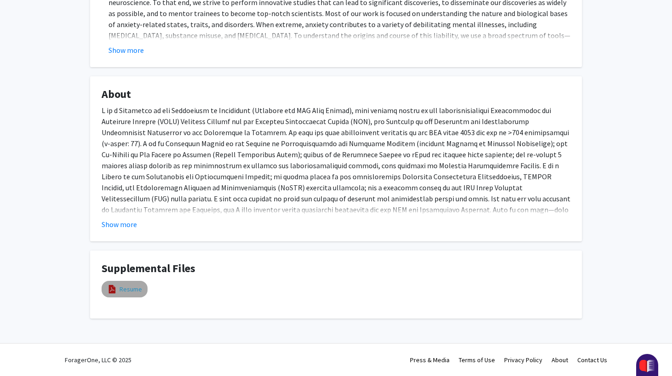
click at [120, 290] on link "Resume" at bounding box center [131, 290] width 23 height 10
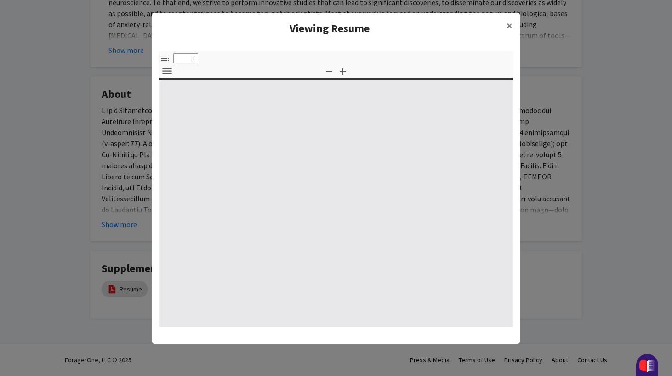
select select "custom"
type input "0"
select select "custom"
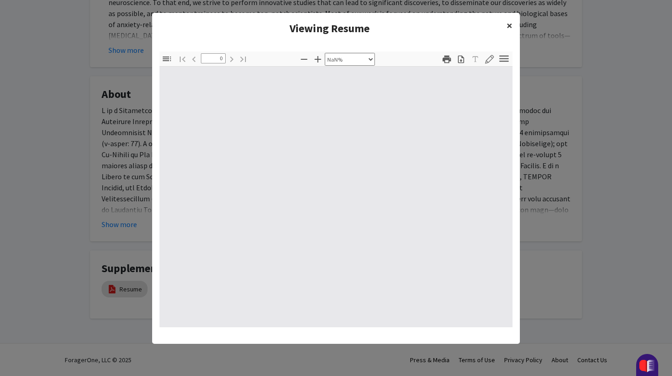
type input "1"
select select "auto"
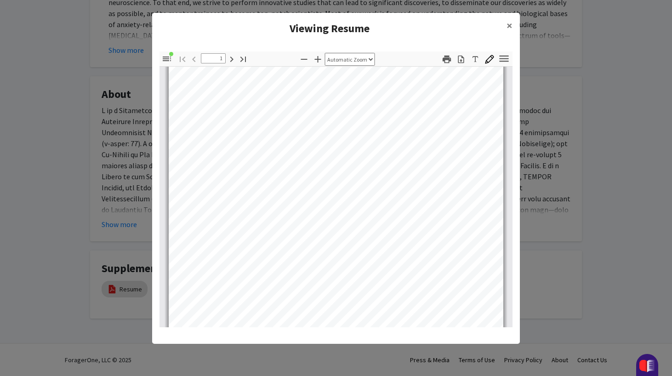
scroll to position [15, 0]
click at [507, 23] on span "×" at bounding box center [510, 25] width 6 height 14
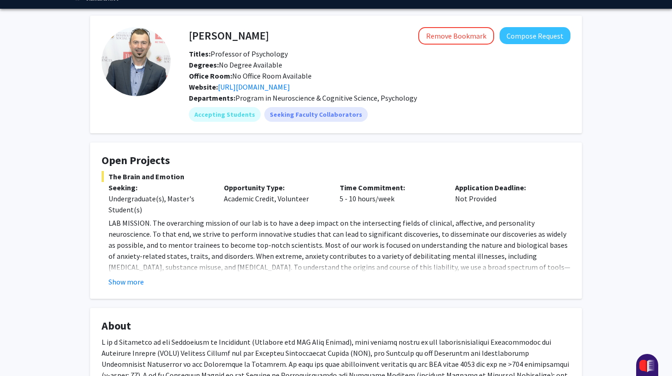
scroll to position [0, 0]
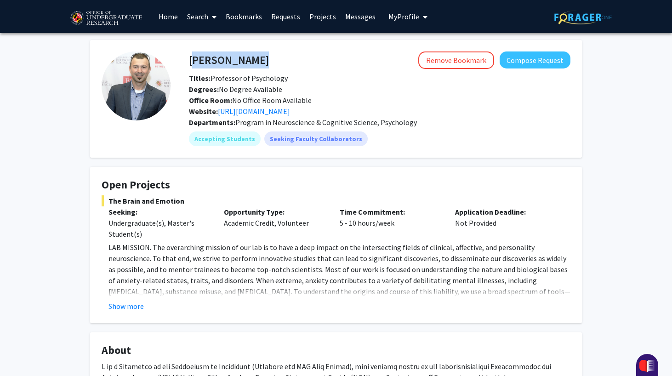
drag, startPoint x: 189, startPoint y: 61, endPoint x: 322, endPoint y: 64, distance: 132.4
click at [322, 64] on div "[PERSON_NAME] Remove Bookmark Compose Request" at bounding box center [379, 59] width 395 height 17
copy h4 "[PERSON_NAME]"
click at [430, 137] on div "Accepting Students Seeking Faculty Collaborators" at bounding box center [379, 139] width 385 height 18
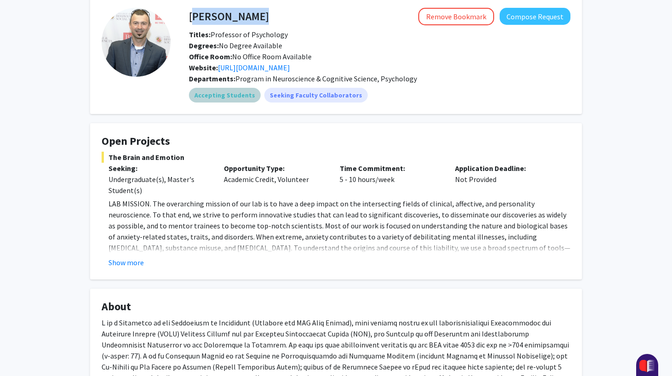
scroll to position [45, 0]
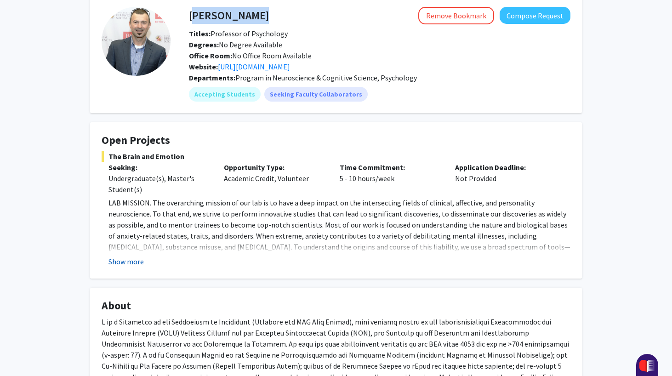
click at [128, 258] on button "Show more" at bounding box center [125, 261] width 35 height 11
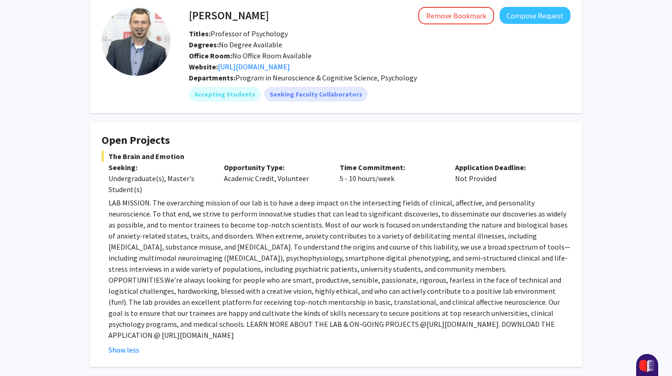
click at [392, 73] on span "Program in Neuroscience & Cognitive Science, Psychology" at bounding box center [326, 77] width 182 height 9
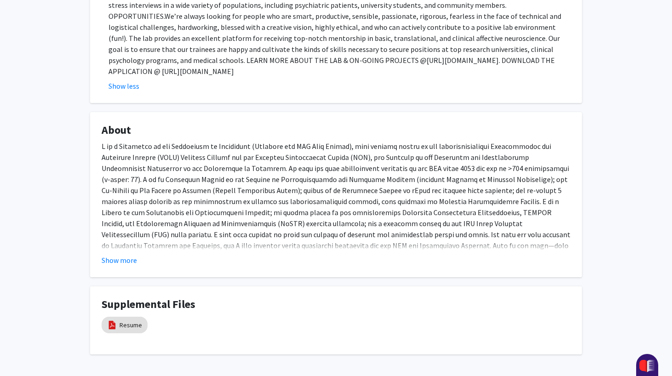
scroll to position [333, 0]
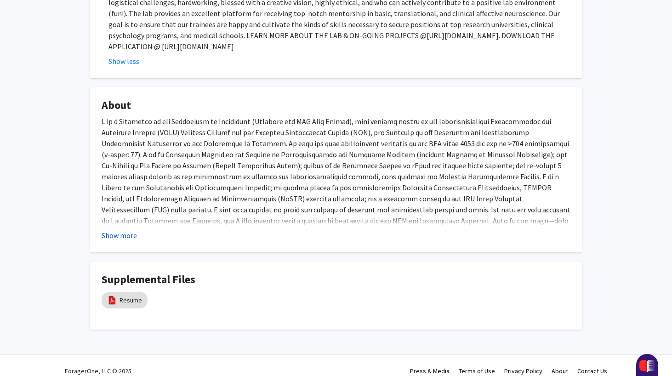
click at [108, 230] on button "Show more" at bounding box center [119, 235] width 35 height 11
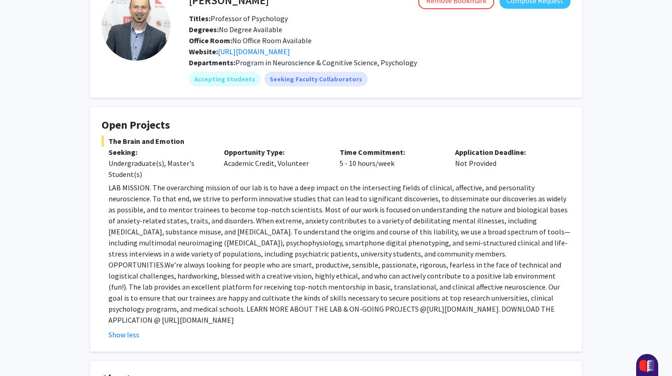
scroll to position [0, 0]
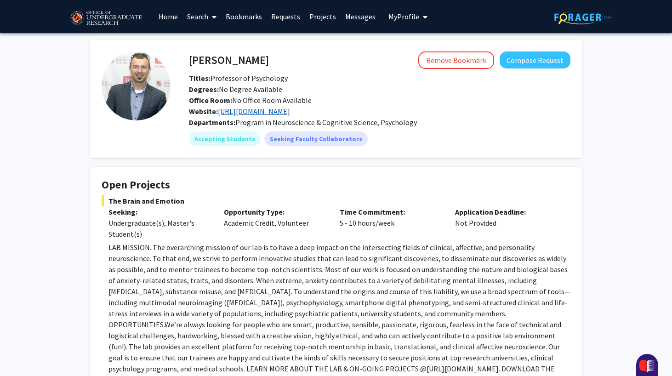
click at [248, 112] on link "[URL][DOMAIN_NAME]" at bounding box center [254, 111] width 72 height 9
